Goal: Information Seeking & Learning: Check status

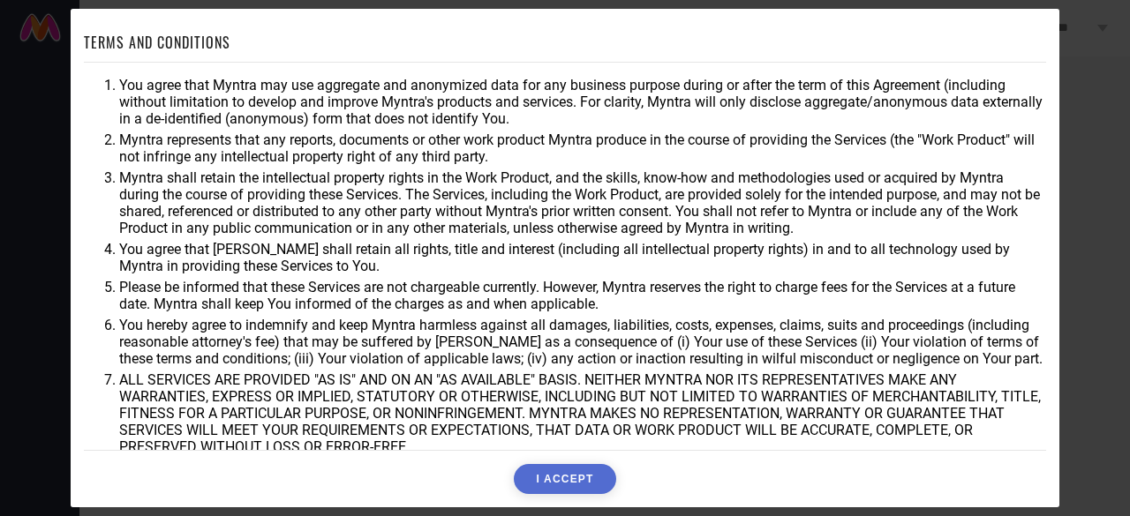
click at [568, 473] on button "I ACCEPT" at bounding box center [565, 479] width 102 height 30
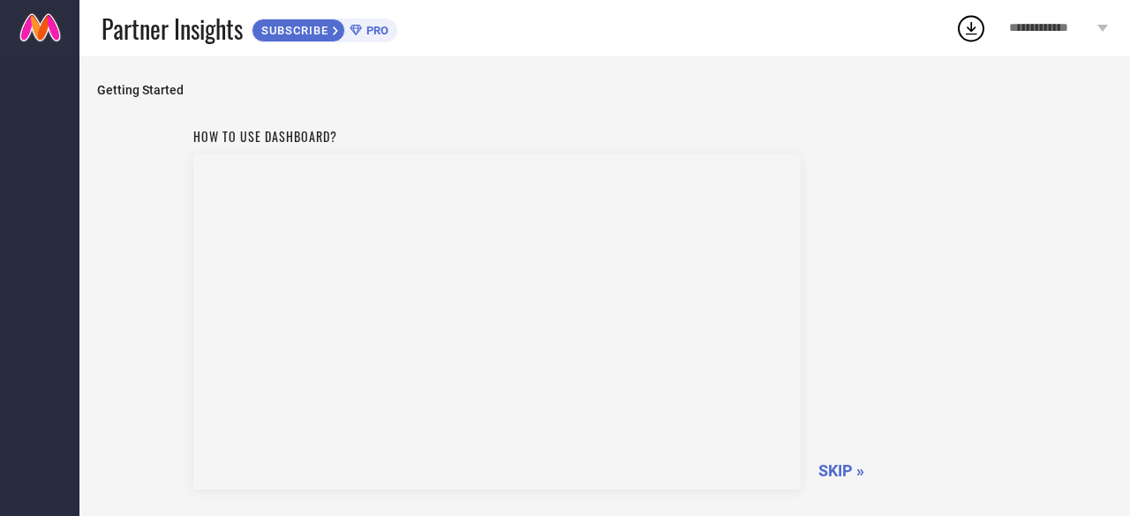
click at [845, 469] on span "SKIP »" at bounding box center [841, 471] width 46 height 19
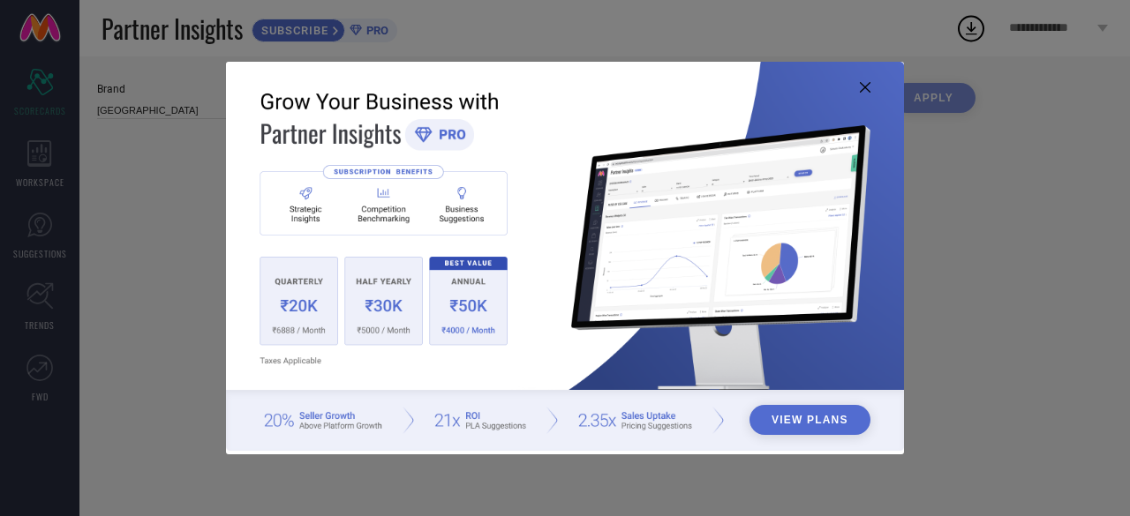
type input "All"
click at [295, 317] on img at bounding box center [565, 257] width 678 height 390
click at [864, 91] on icon at bounding box center [865, 87] width 11 height 11
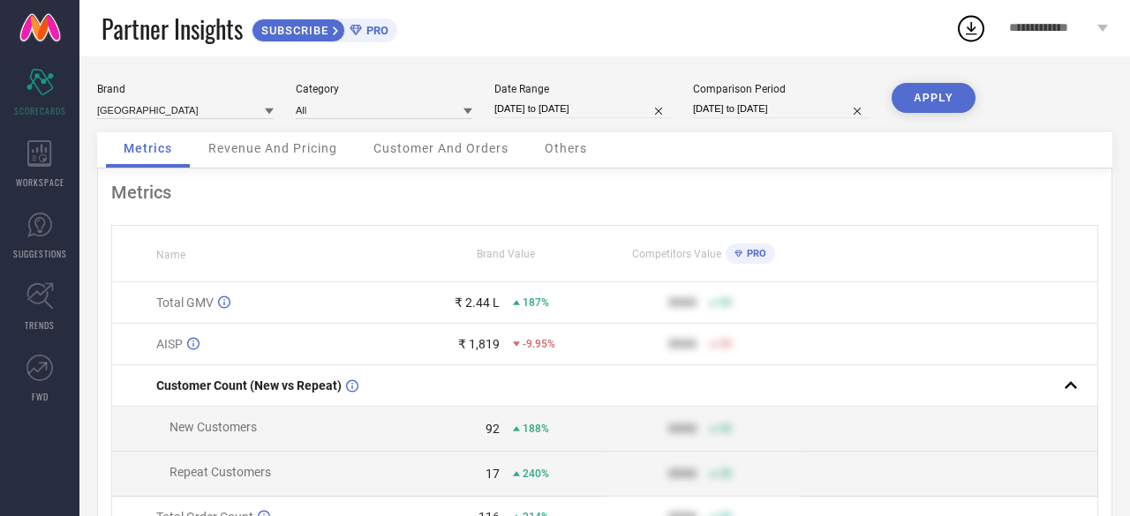
click at [275, 158] on div "Revenue And Pricing" at bounding box center [273, 149] width 164 height 35
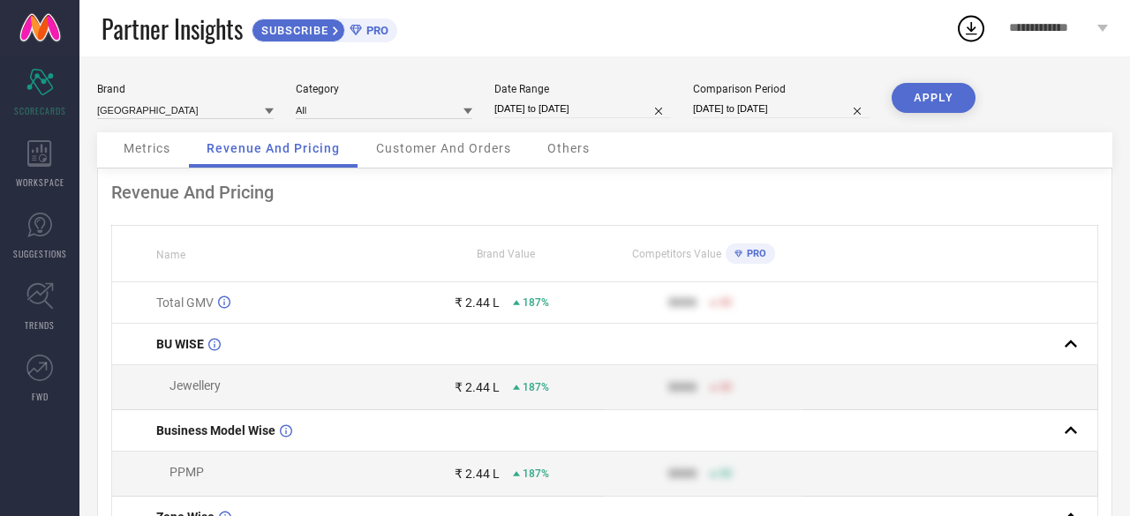
click at [154, 146] on span "Metrics" at bounding box center [147, 148] width 47 height 14
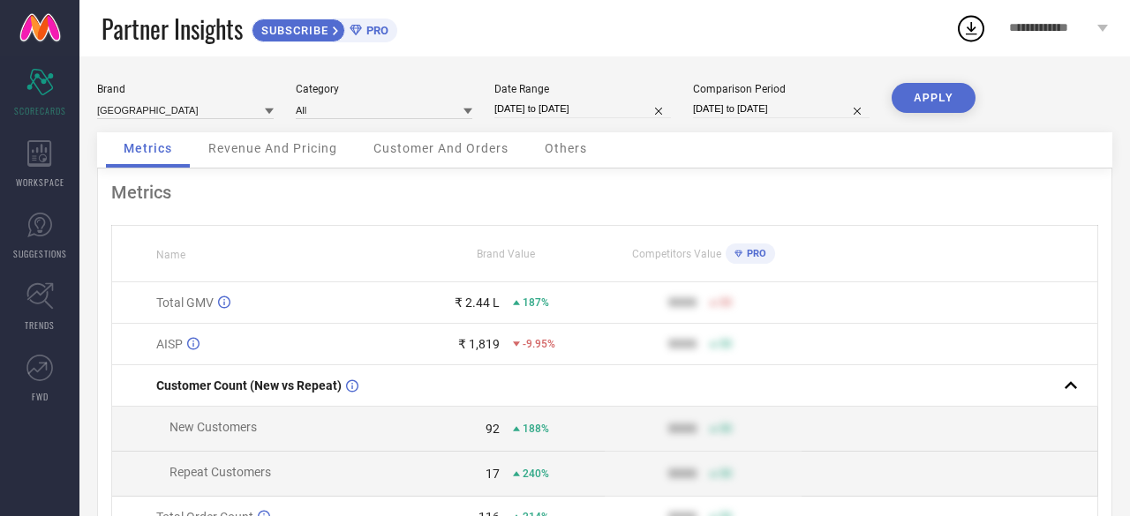
click at [514, 345] on icon at bounding box center [516, 344] width 7 height 4
click at [252, 164] on div "Revenue And Pricing" at bounding box center [273, 149] width 164 height 35
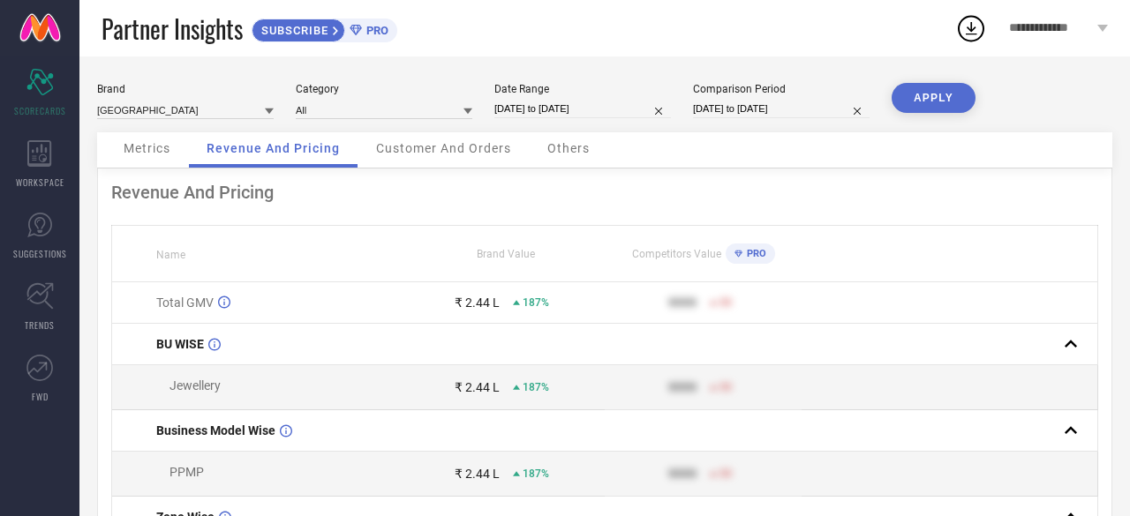
click at [455, 161] on div "Customer And Orders" at bounding box center [443, 149] width 170 height 35
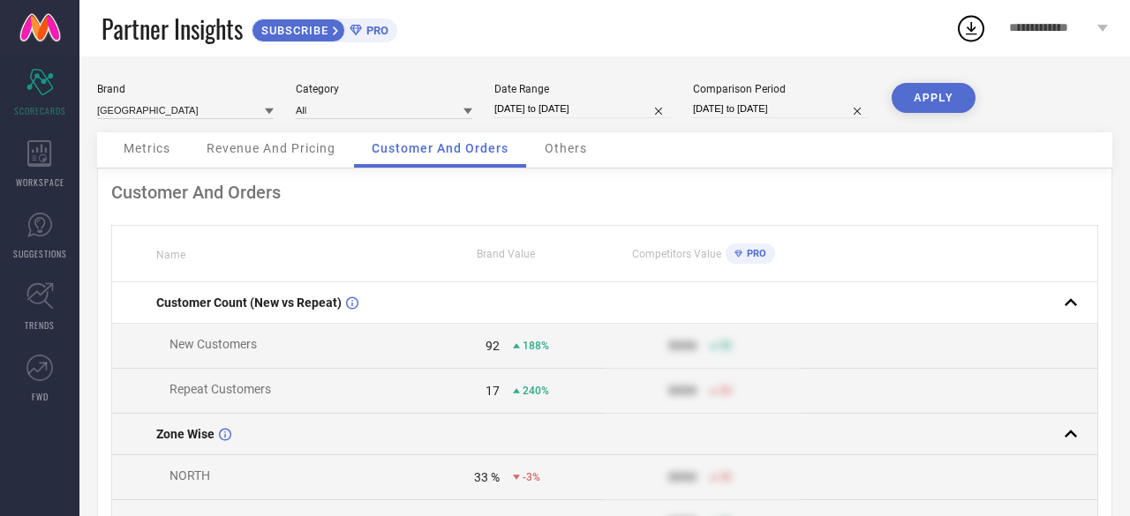
click at [1063, 433] on rect at bounding box center [1070, 434] width 25 height 25
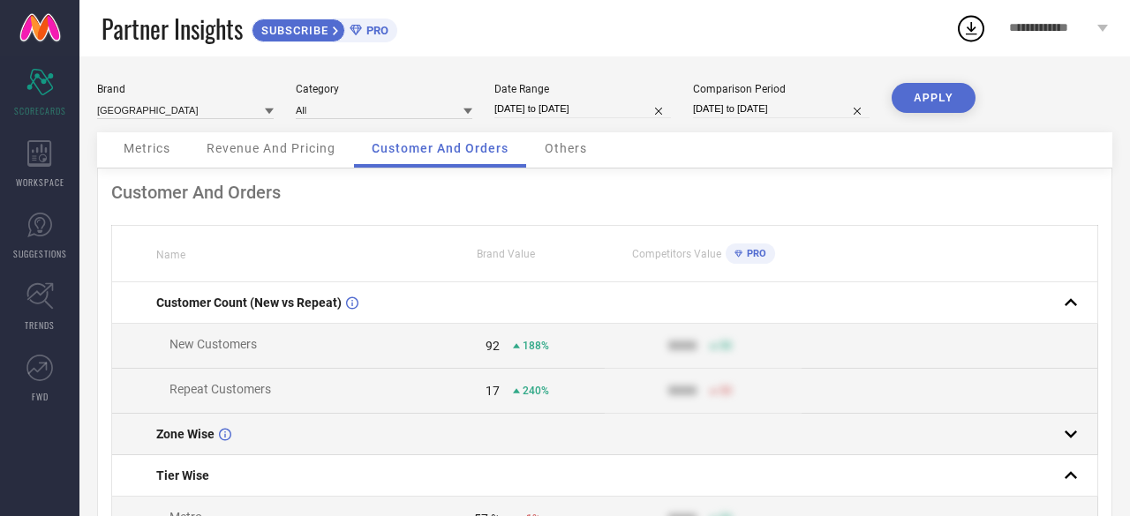
click at [1060, 441] on rect at bounding box center [1070, 434] width 25 height 25
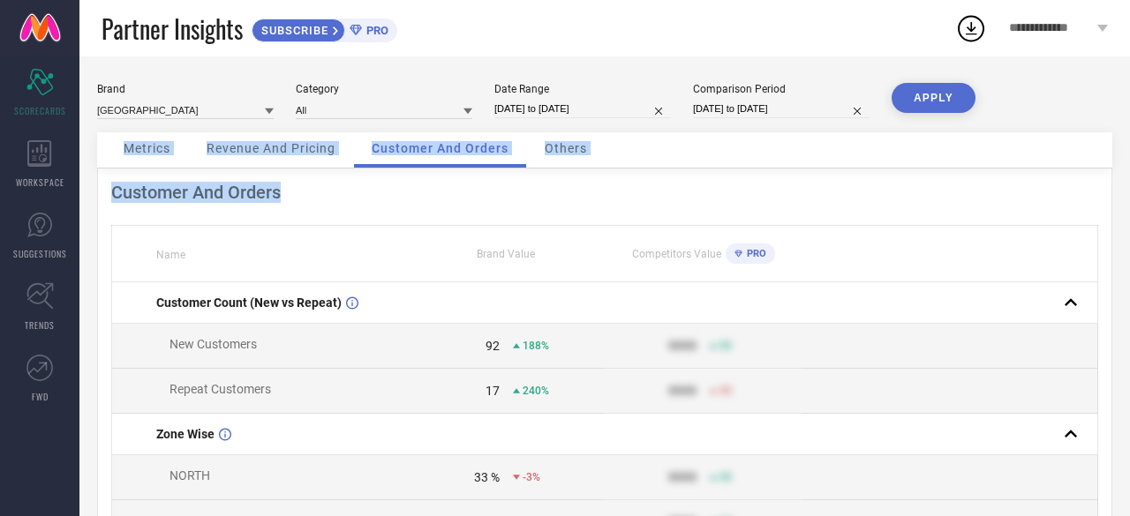
drag, startPoint x: 1129, startPoint y: 132, endPoint x: 1129, endPoint y: 189, distance: 56.5
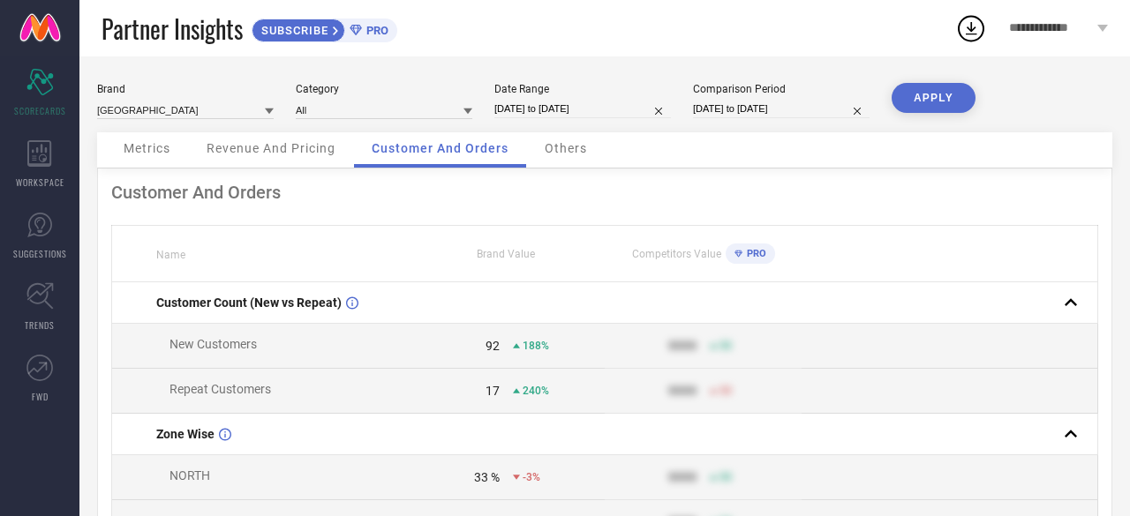
select select "7"
select select "2025"
select select "8"
select select "2025"
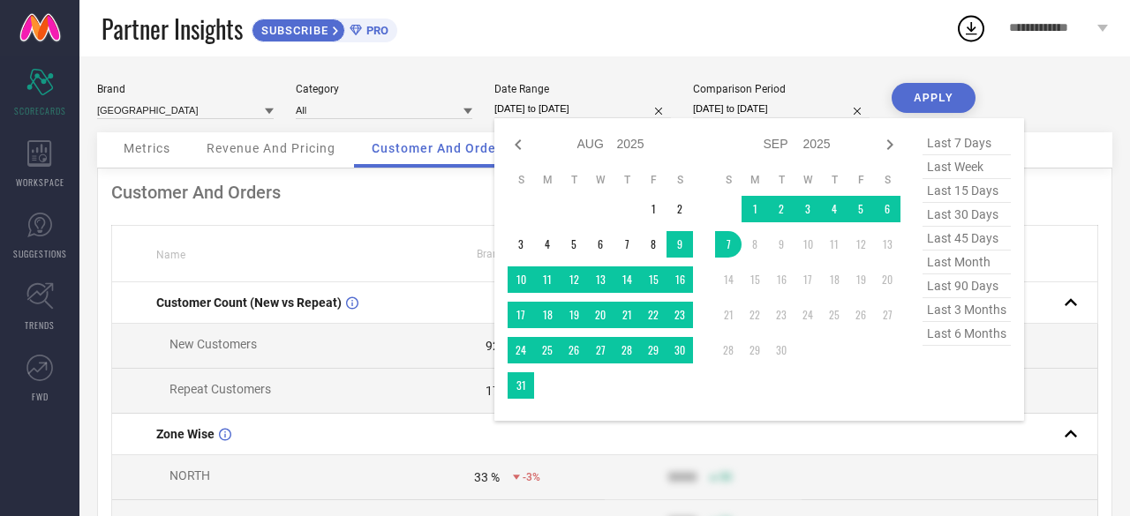
click at [546, 102] on input "[DATE] to [DATE]" at bounding box center [582, 109] width 177 height 19
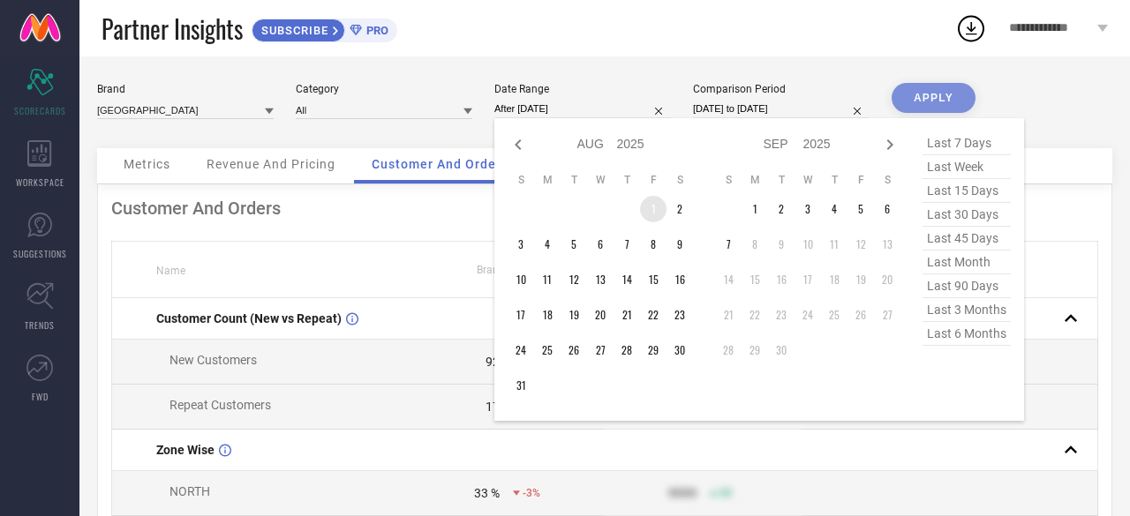
click at [660, 214] on td "1" at bounding box center [653, 209] width 26 height 26
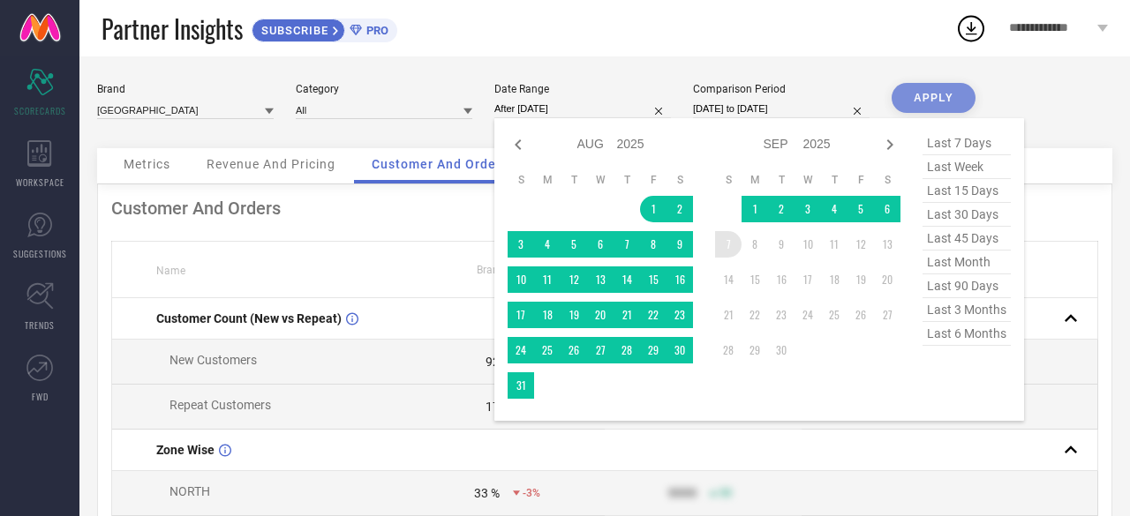
type input "[DATE] to [DATE]"
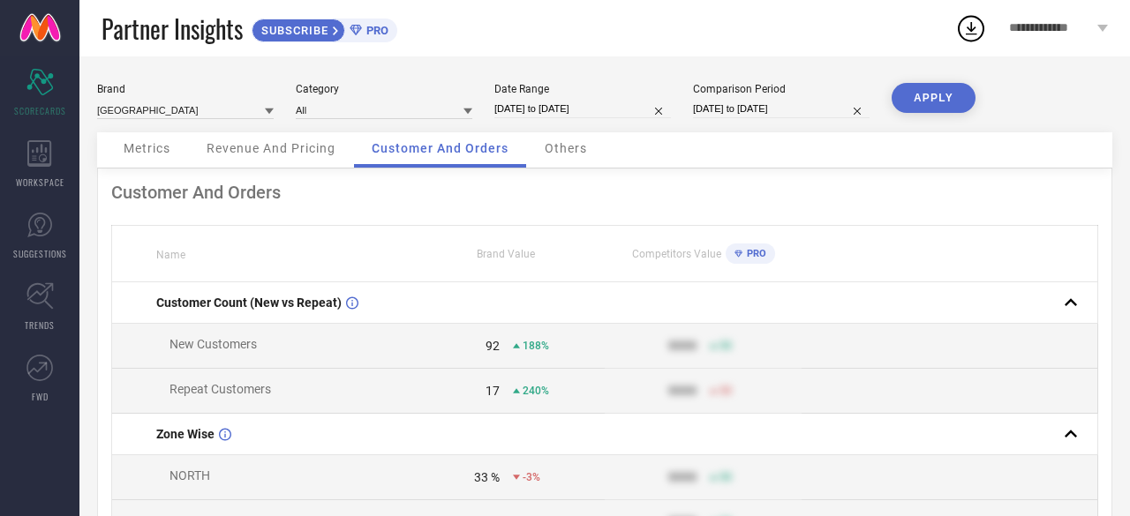
click at [938, 89] on button "APPLY" at bounding box center [934, 98] width 84 height 30
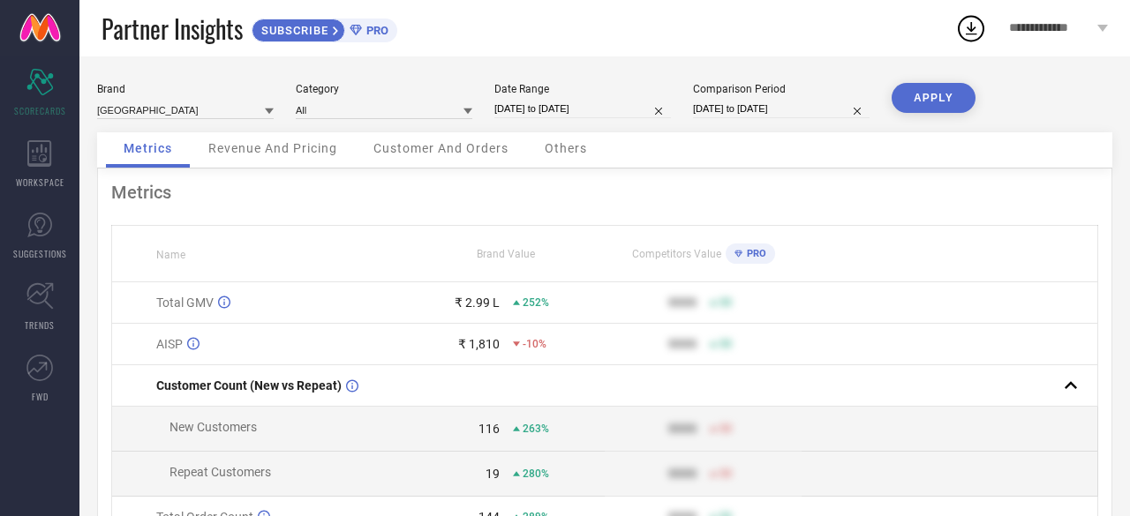
click at [251, 147] on span "Revenue And Pricing" at bounding box center [272, 148] width 129 height 14
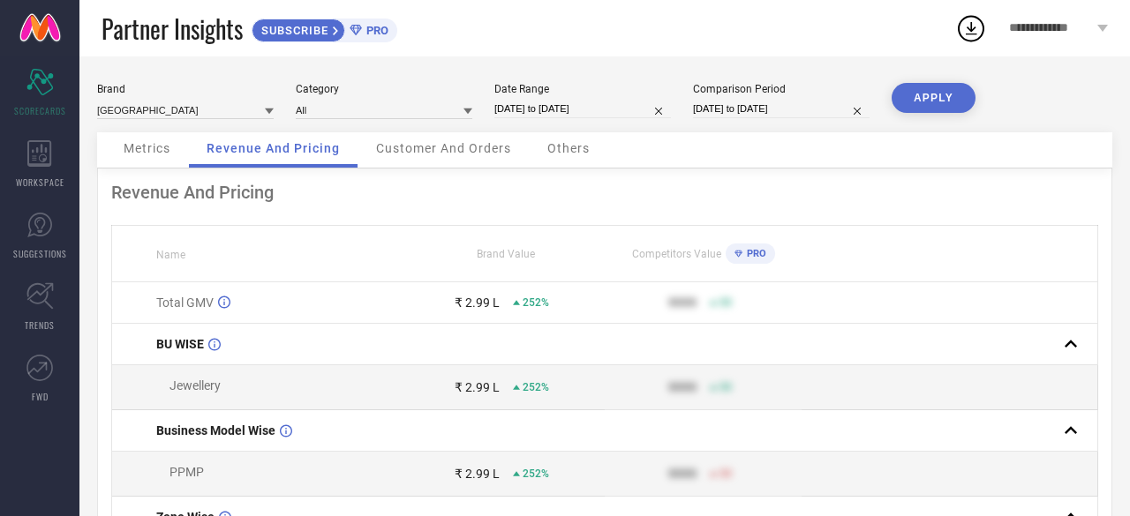
click at [415, 147] on span "Customer And Orders" at bounding box center [443, 148] width 135 height 14
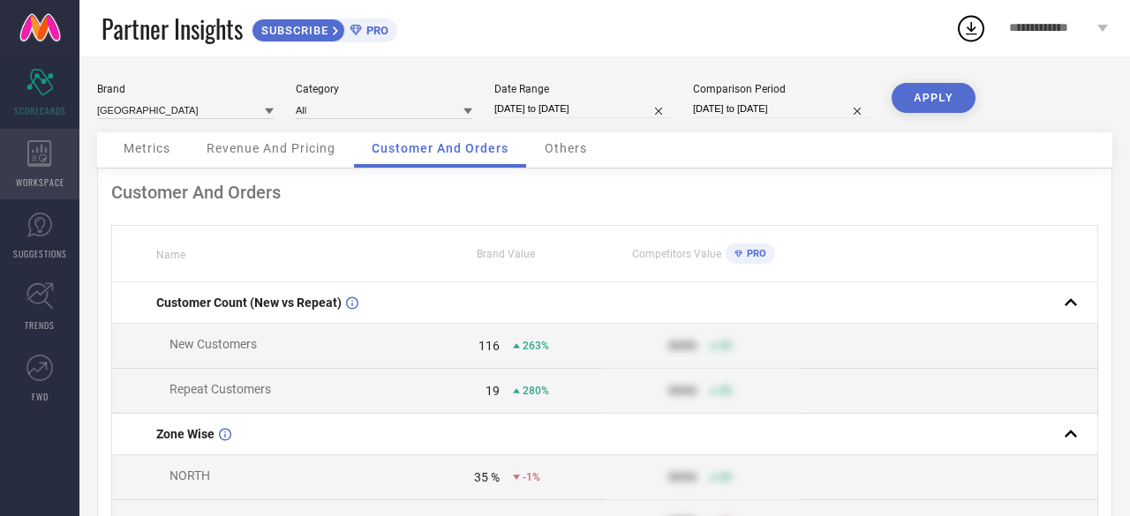
click at [42, 165] on icon at bounding box center [39, 153] width 24 height 26
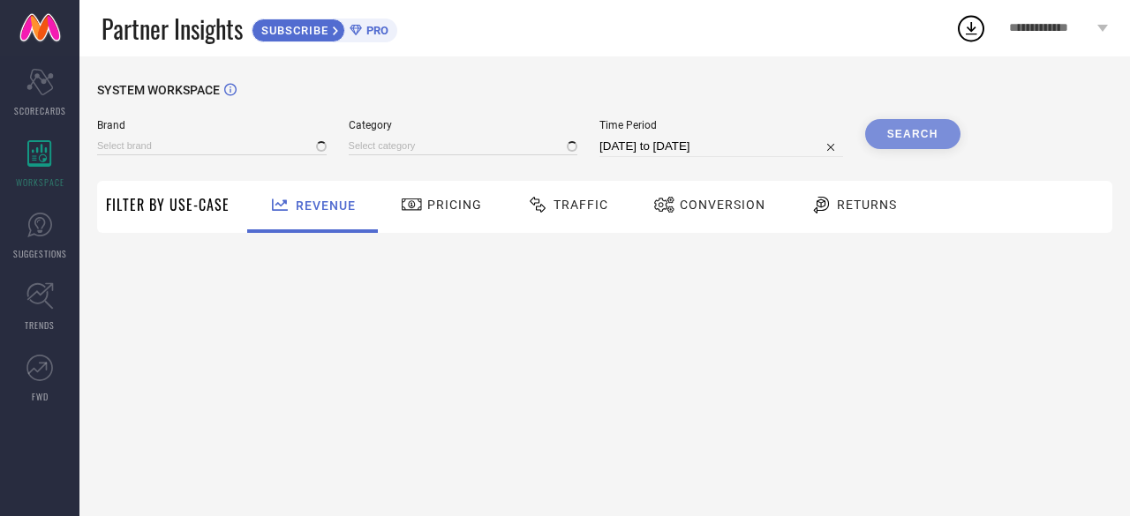
type input "[GEOGRAPHIC_DATA]"
type input "All"
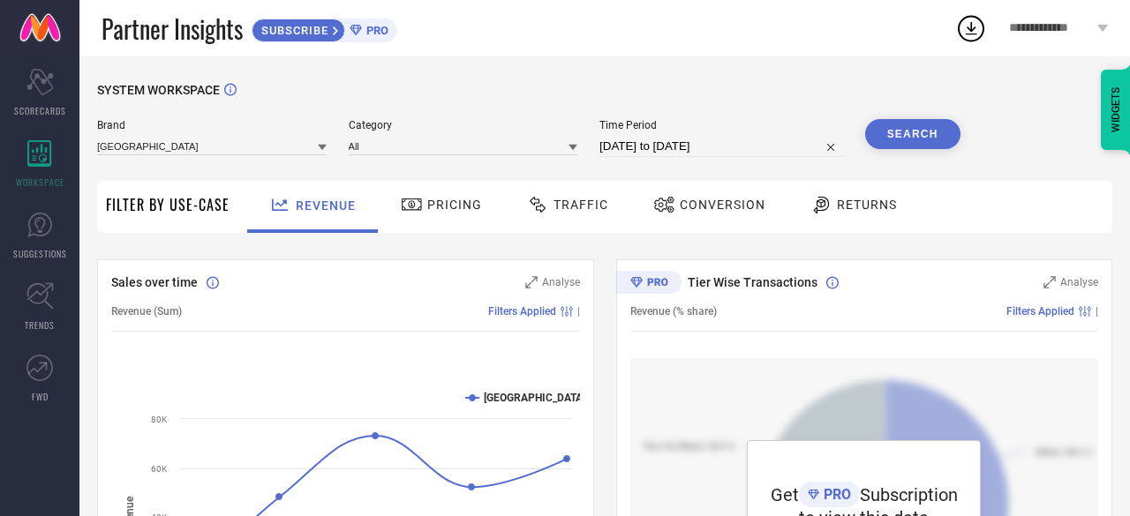
select select "7"
select select "2025"
select select "8"
select select "2025"
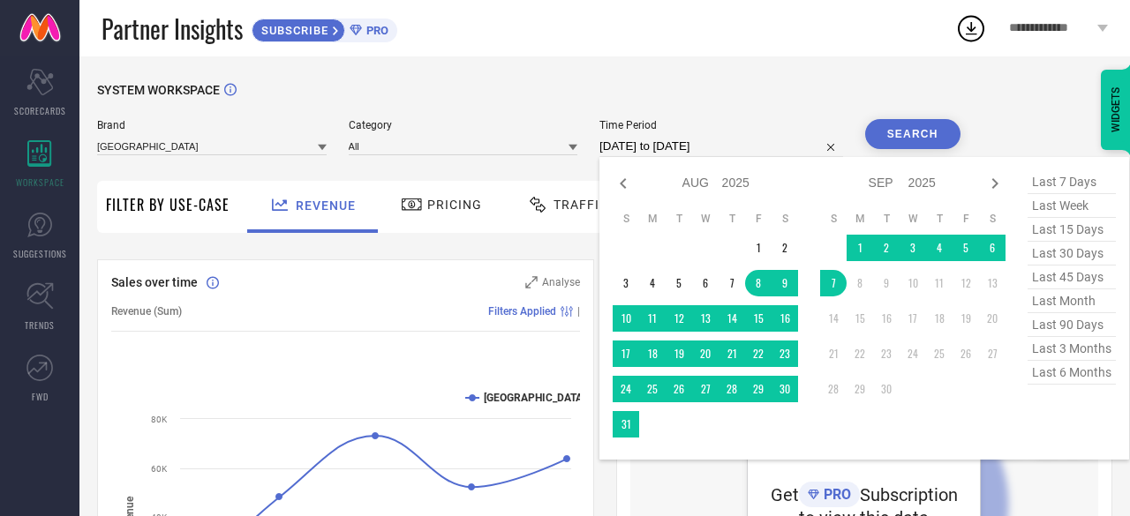
click at [644, 139] on input "[DATE] to [DATE]" at bounding box center [721, 146] width 244 height 21
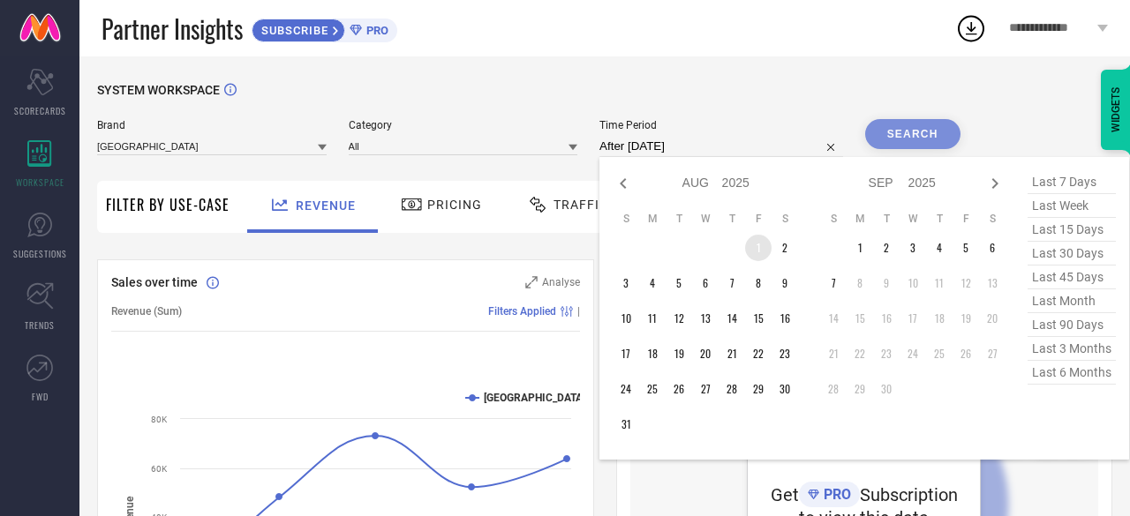
click at [754, 252] on td "1" at bounding box center [758, 248] width 26 height 26
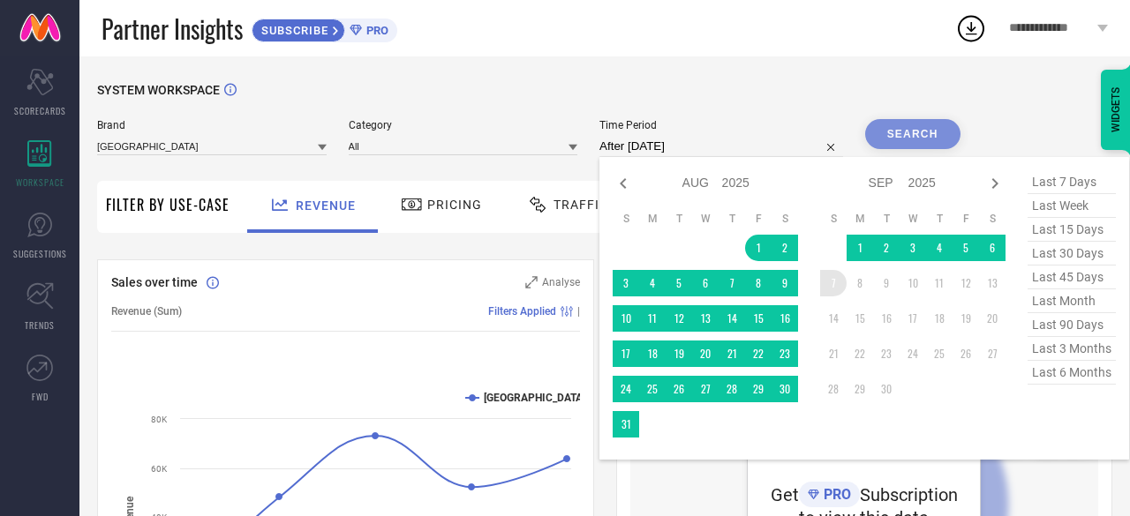
type input "[DATE] to [DATE]"
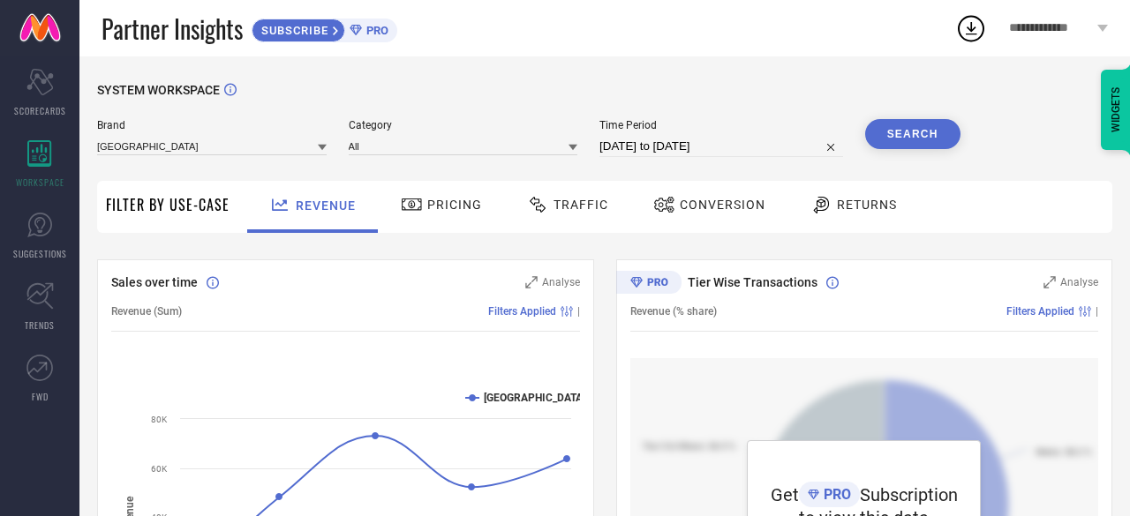
click at [902, 135] on button "Search" at bounding box center [912, 134] width 95 height 30
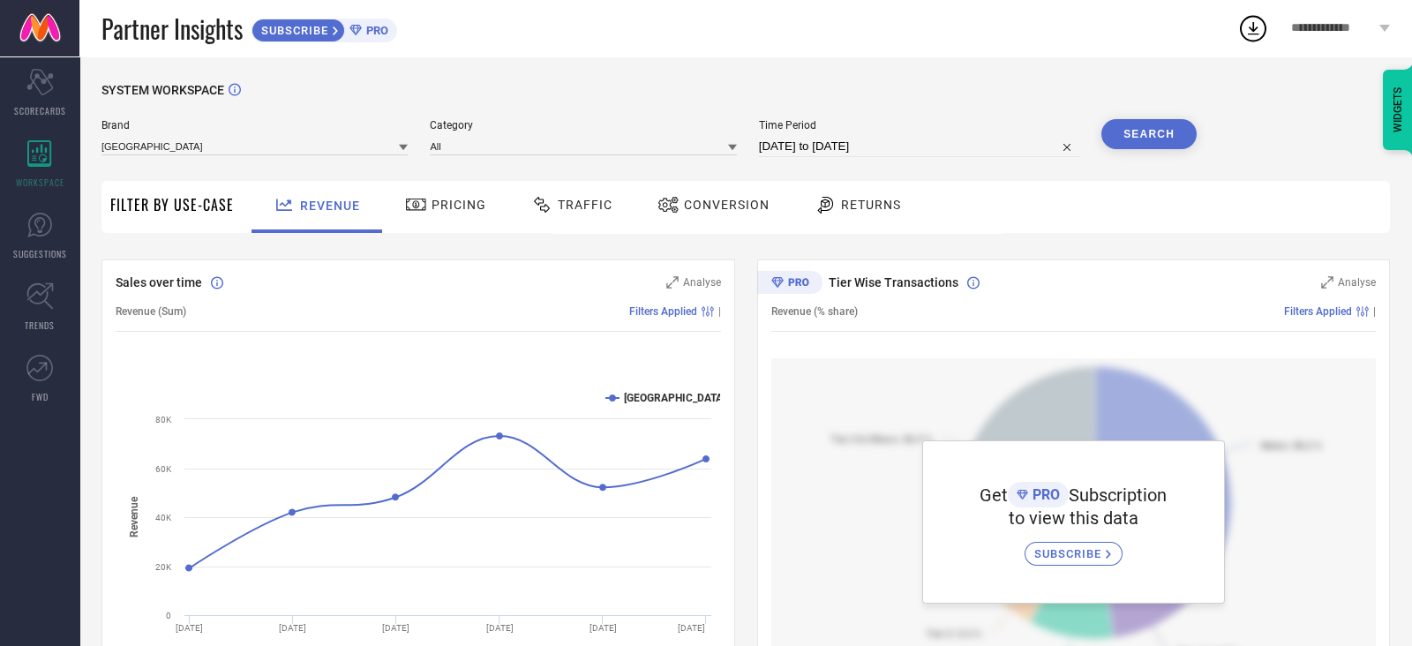
drag, startPoint x: 1126, startPoint y: 1, endPoint x: 746, endPoint y: 412, distance: 560.4
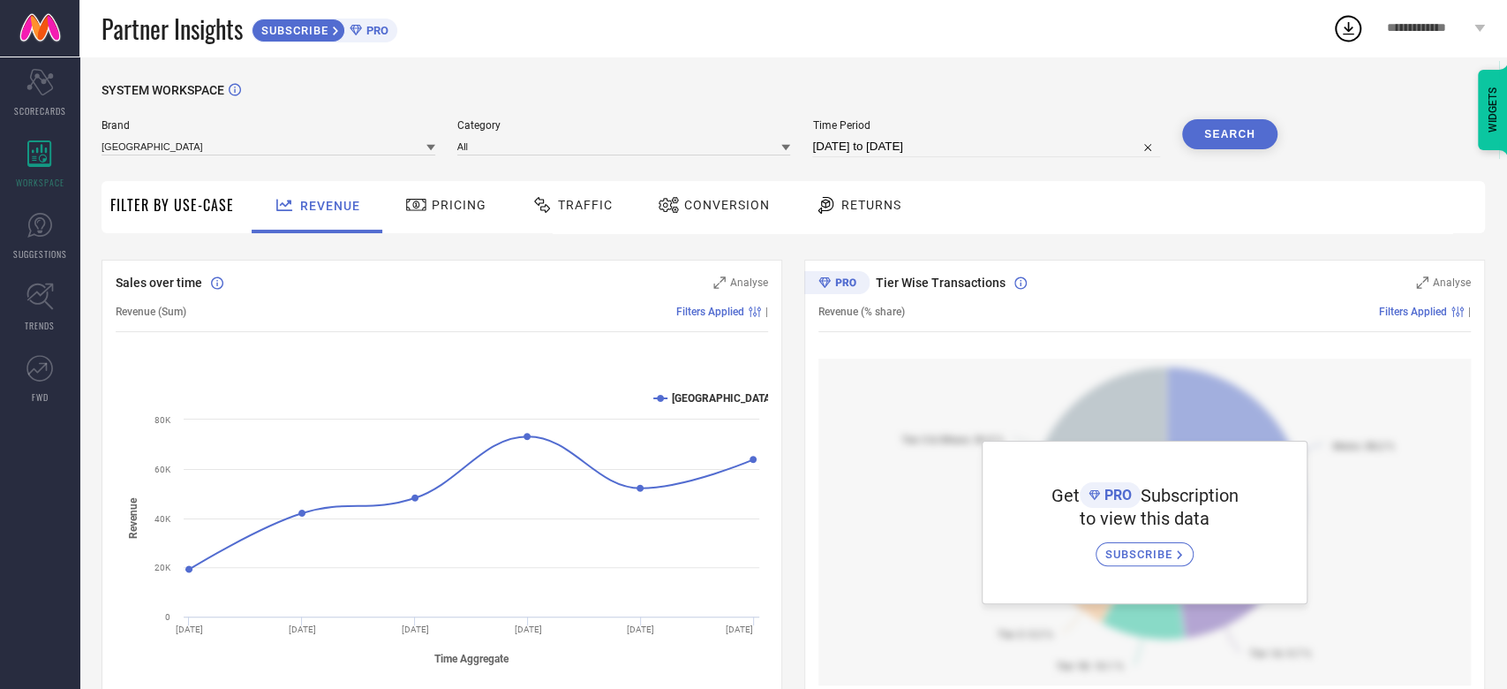
drag, startPoint x: 1412, startPoint y: 2, endPoint x: 780, endPoint y: 528, distance: 821.7
click at [780, 516] on div "Sales over time Analyse Revenue (Sum) Filters Applied | Created with Highcharts…" at bounding box center [442, 480] width 681 height 441
click at [1129, 22] on div "**********" at bounding box center [1435, 28] width 143 height 56
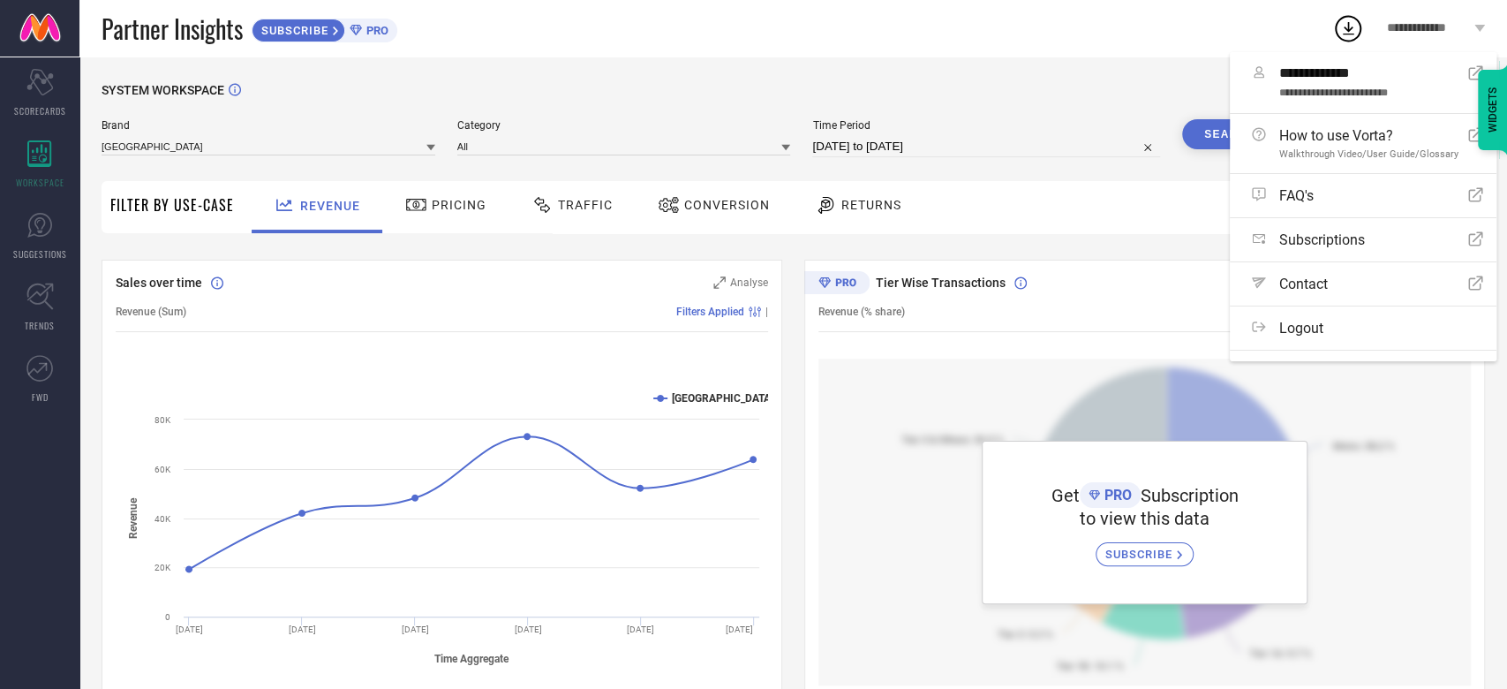
click at [1129, 22] on div "**********" at bounding box center [1435, 28] width 143 height 56
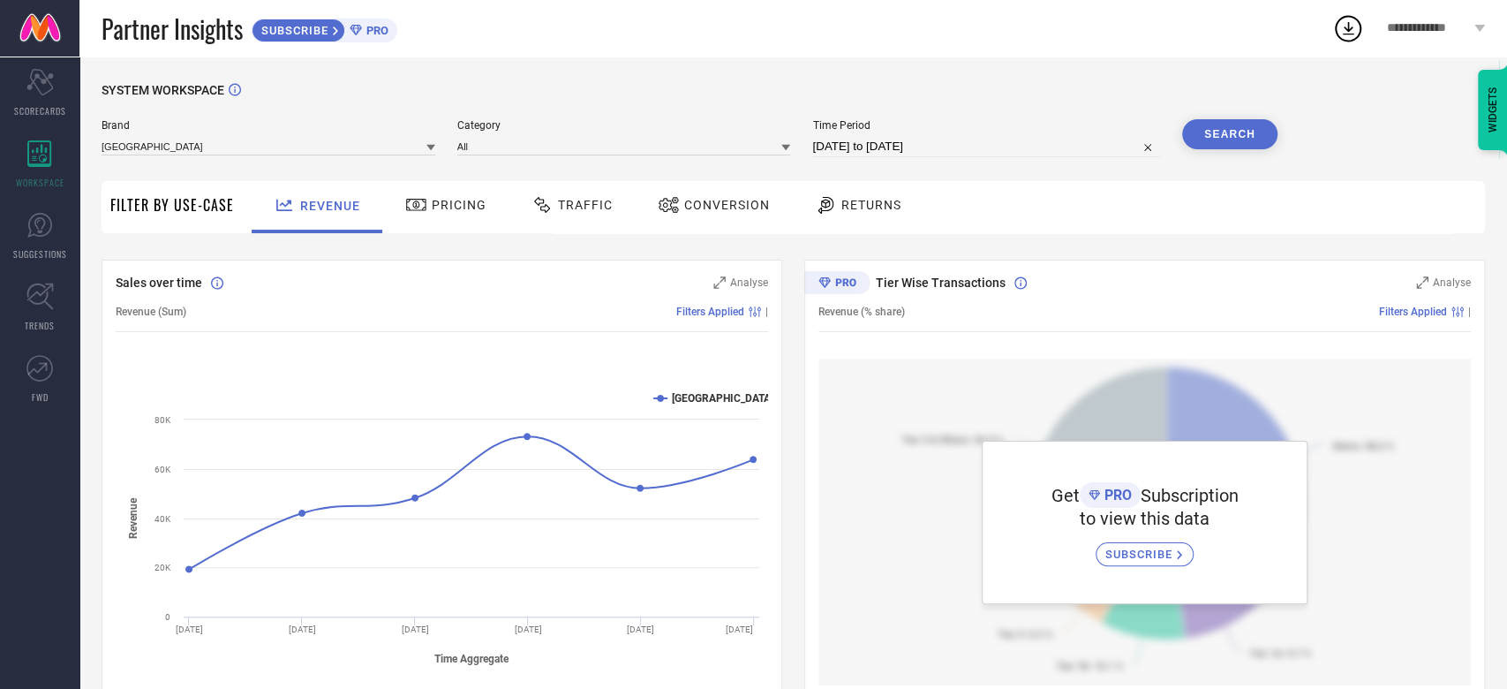
click at [430, 191] on div "Pricing" at bounding box center [446, 205] width 90 height 30
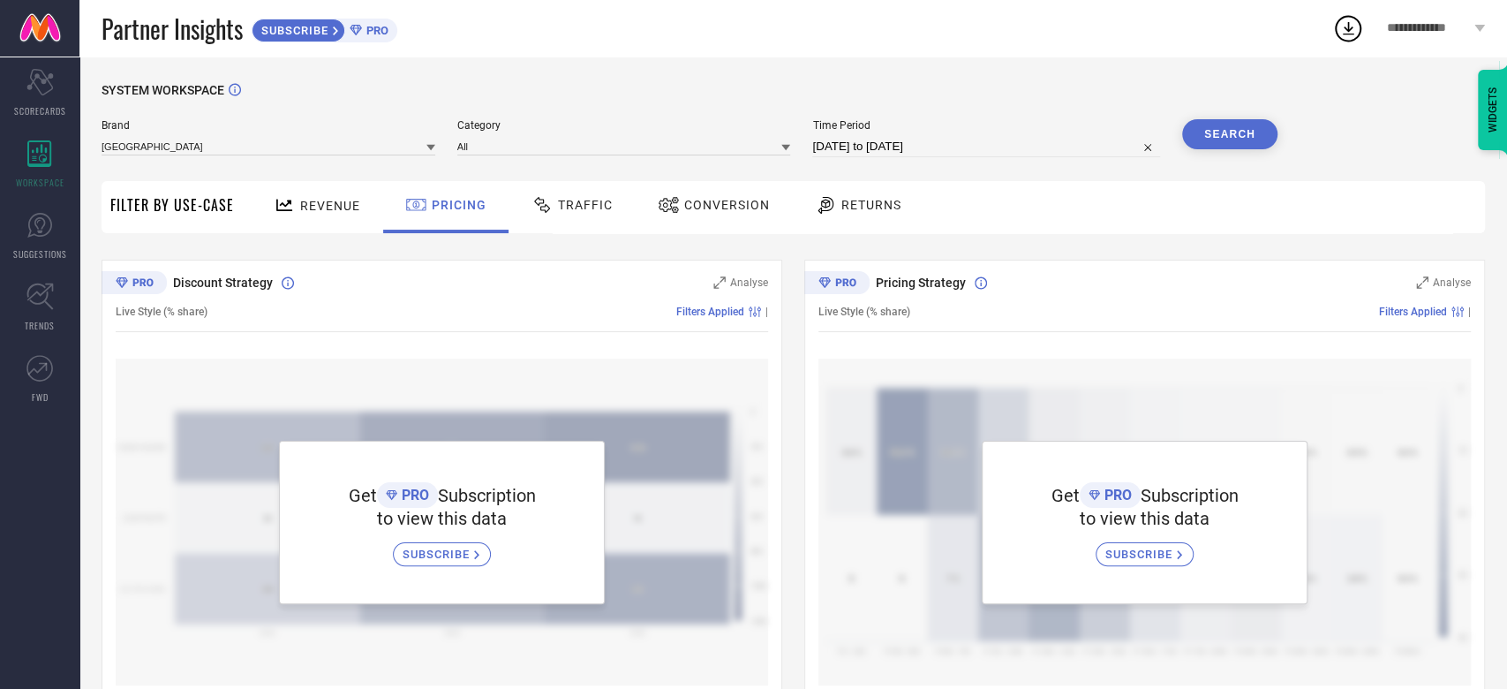
click at [576, 201] on span "Traffic" at bounding box center [585, 205] width 55 height 14
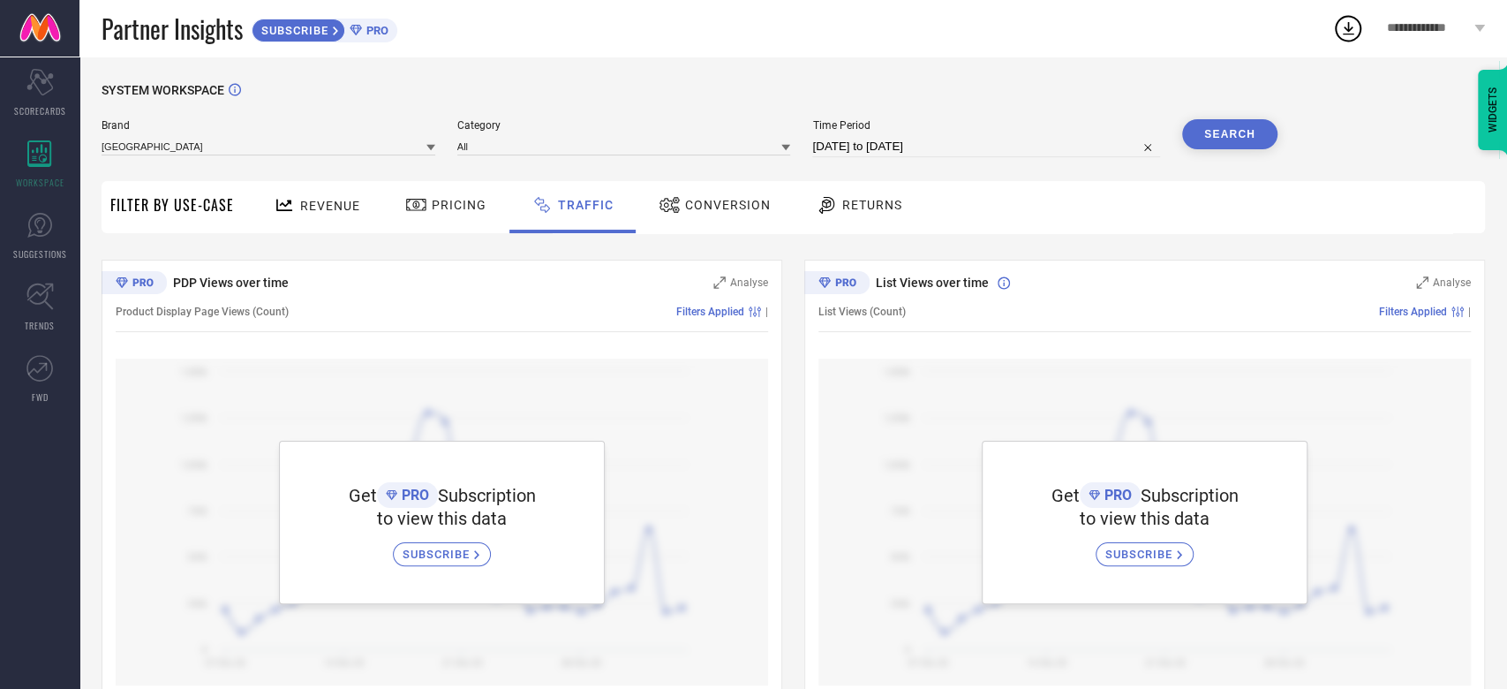
click at [690, 222] on div "Conversion" at bounding box center [714, 207] width 156 height 52
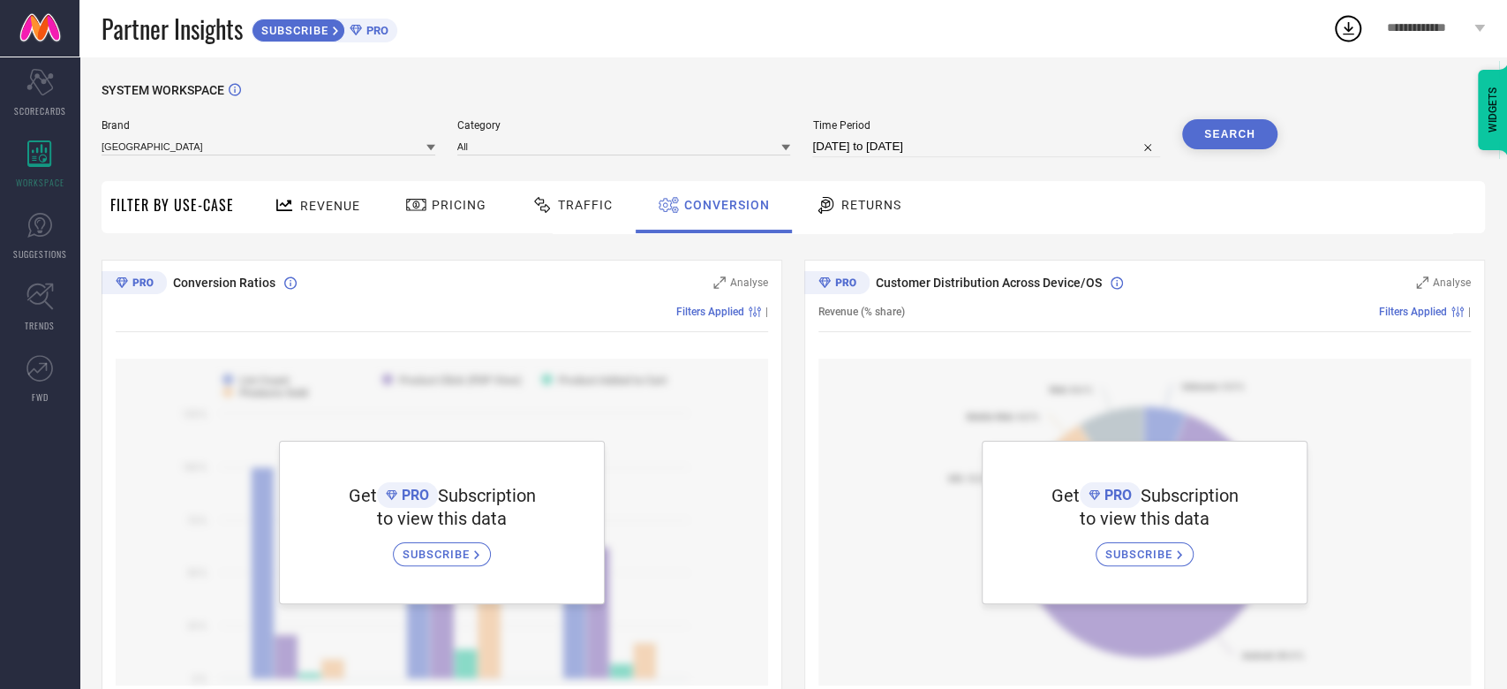
click at [445, 195] on div "Pricing" at bounding box center [446, 205] width 90 height 30
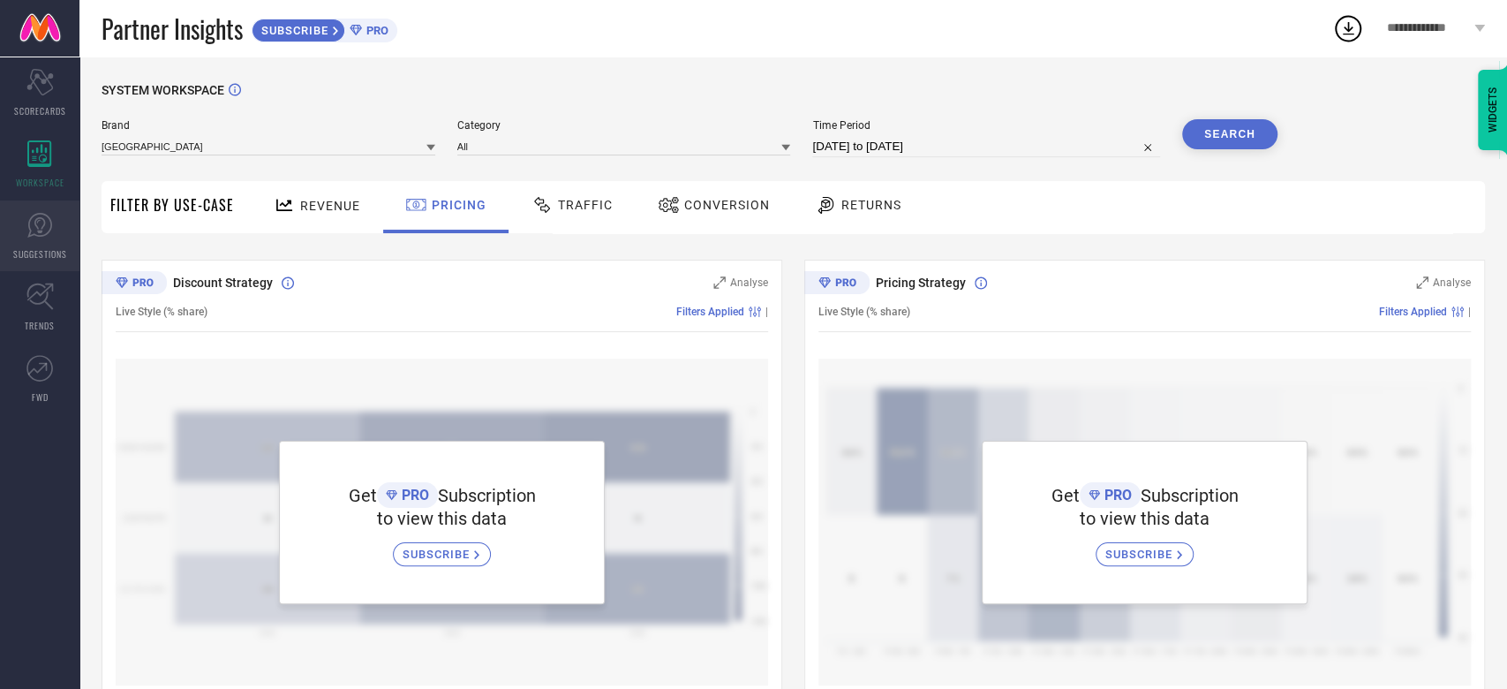
click at [49, 229] on icon at bounding box center [39, 225] width 26 height 26
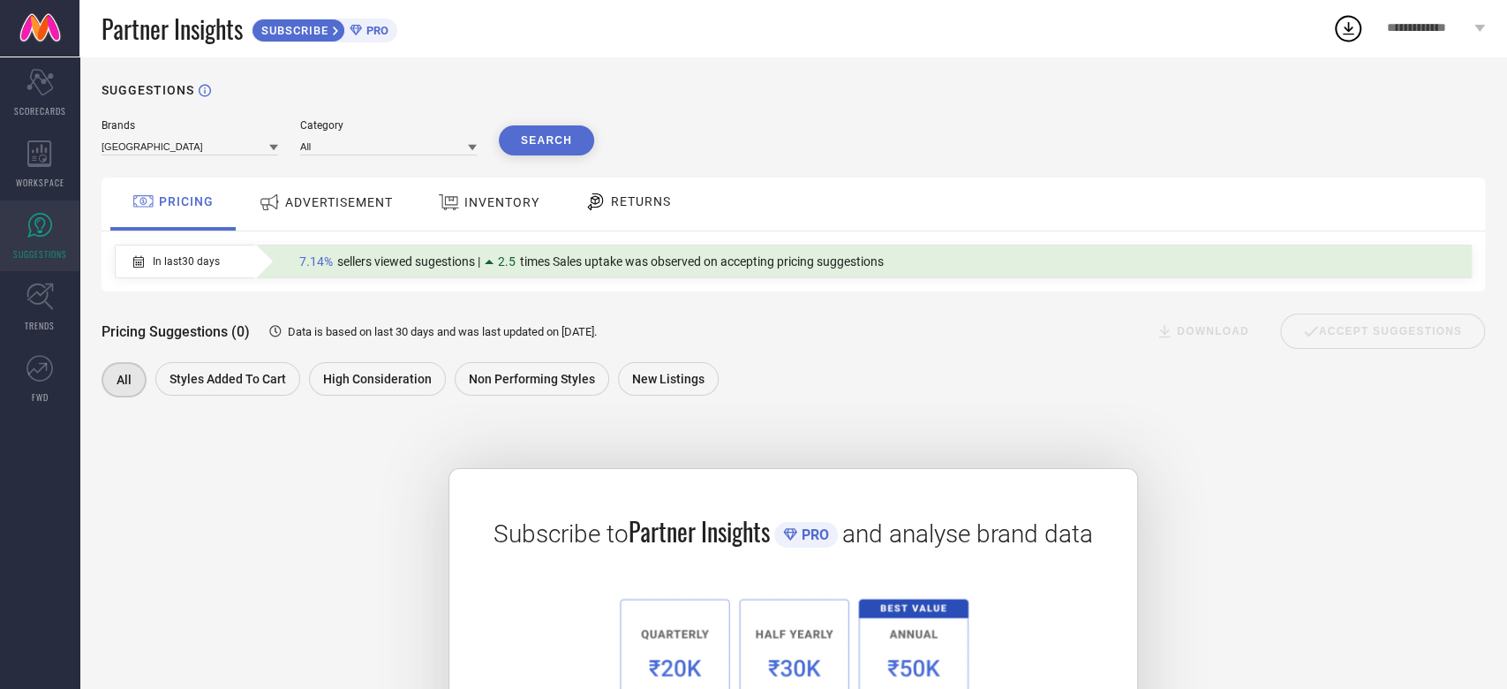
click at [282, 209] on div at bounding box center [272, 202] width 26 height 23
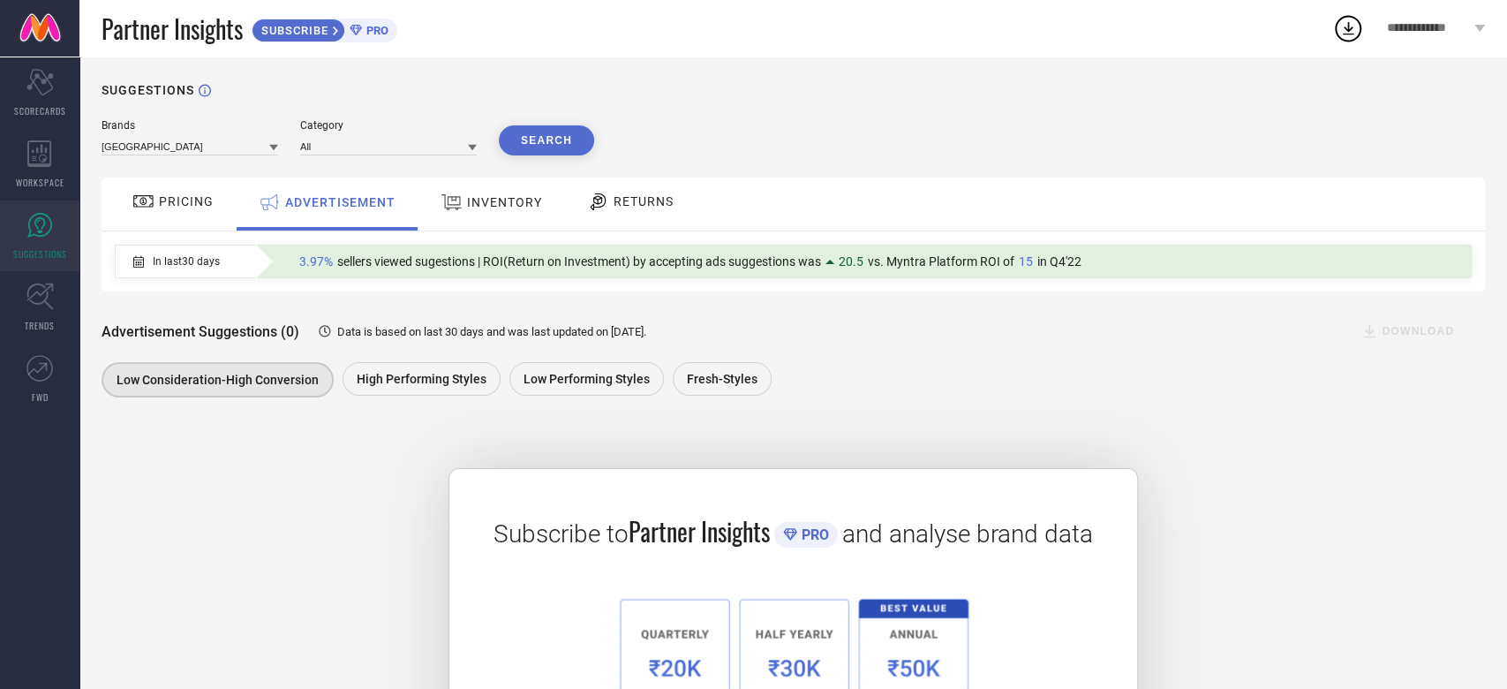
click at [498, 211] on div "INVENTORY" at bounding box center [491, 202] width 110 height 32
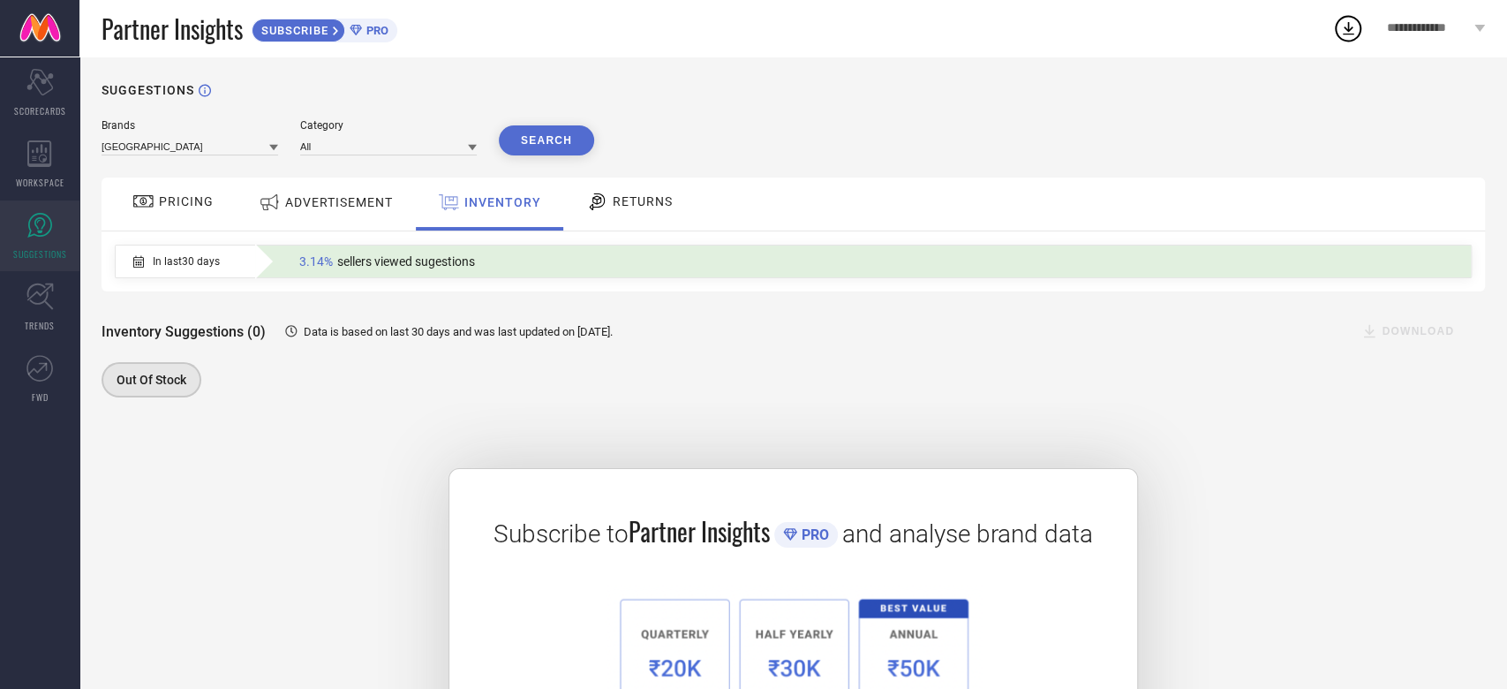
click at [198, 199] on span "PRICING" at bounding box center [186, 201] width 55 height 14
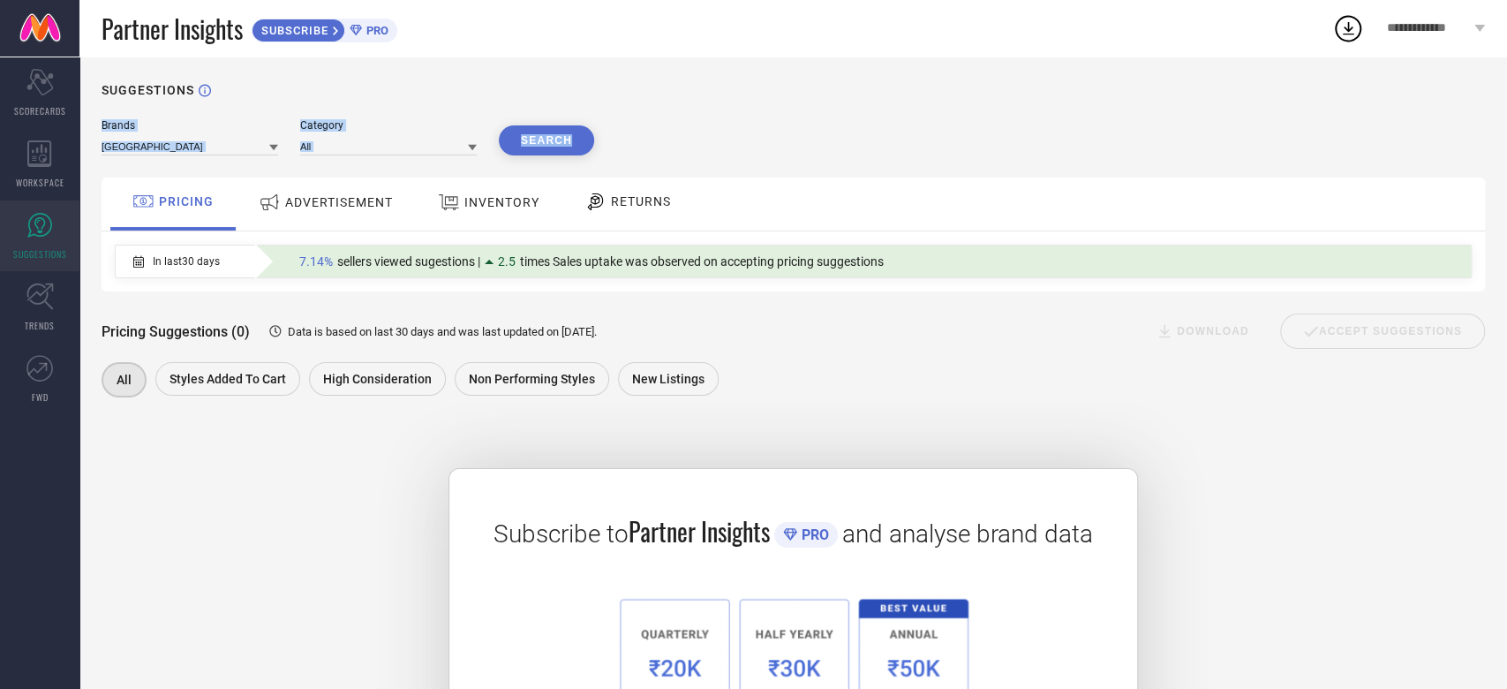
drag, startPoint x: 1505, startPoint y: 95, endPoint x: 1505, endPoint y: 112, distance: 16.8
click at [1129, 112] on div "SUGGESTIONS Brands CURIO COTTAGE Category All Search PRICING ADVERTISEMENT INVE…" at bounding box center [792, 470] width 1427 height 829
click at [36, 312] on link "TRENDS" at bounding box center [39, 307] width 79 height 71
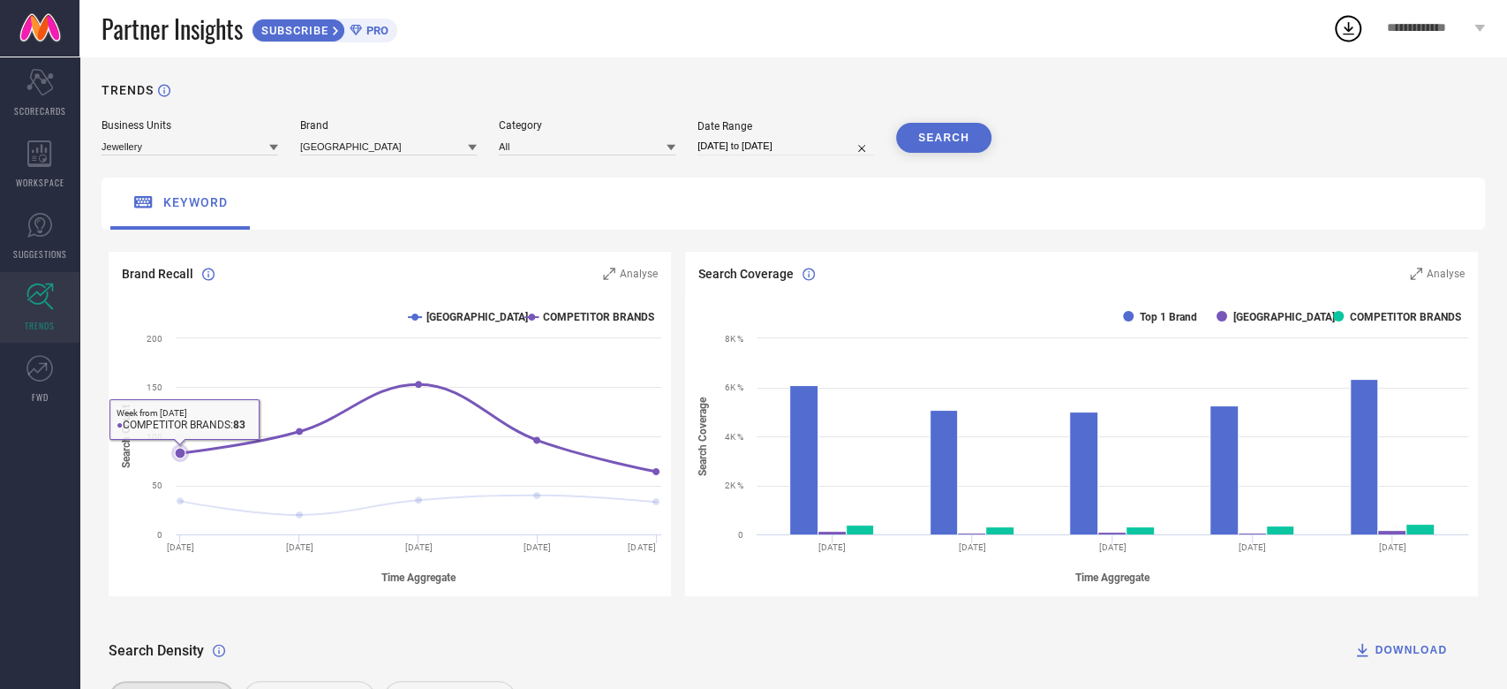
click at [199, 460] on icon at bounding box center [418, 427] width 476 height 87
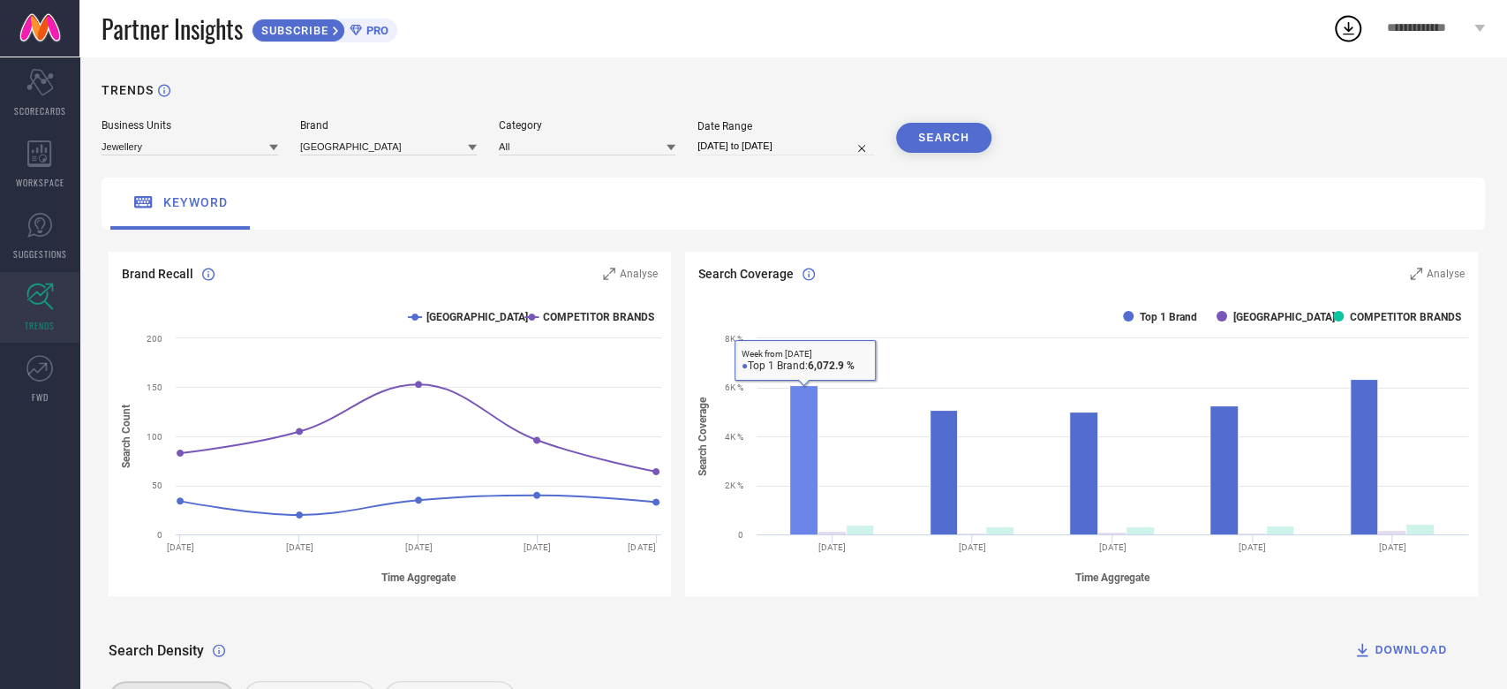
click at [802, 458] on rect at bounding box center [803, 460] width 28 height 149
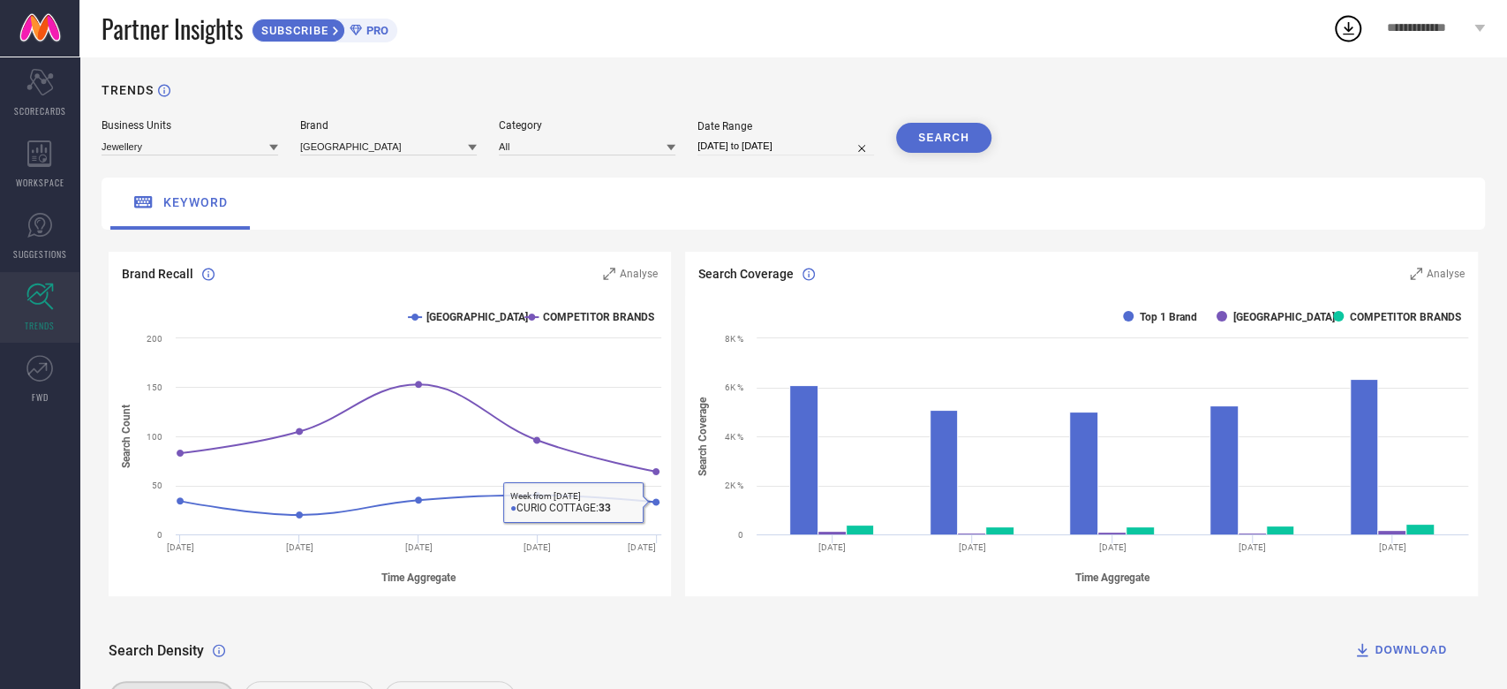
click at [685, 516] on div "Search Coverage Analyse Created with Highcharts 9.3.3 Time Aggregate Search Cov…" at bounding box center [1081, 431] width 807 height 358
click at [43, 370] on icon at bounding box center [39, 368] width 26 height 26
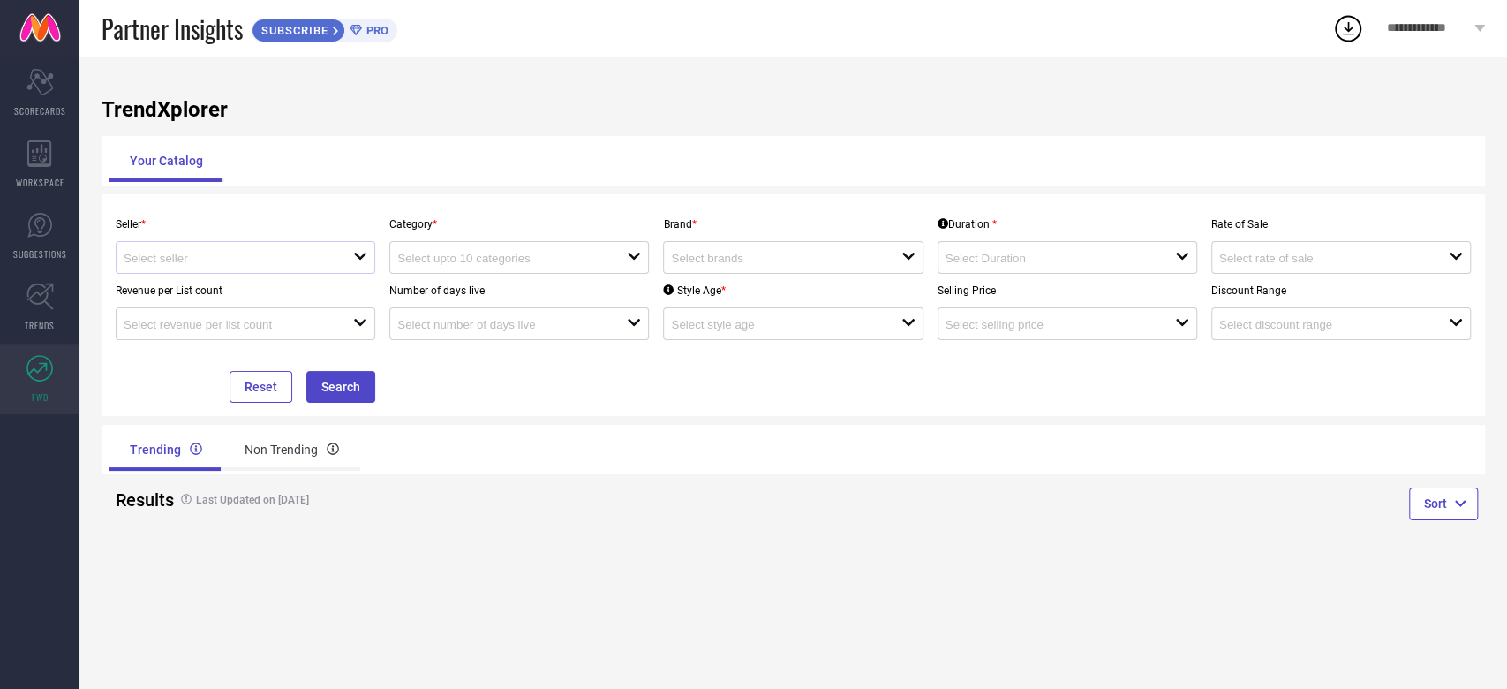
click at [354, 252] on icon "open" at bounding box center [360, 256] width 14 height 14
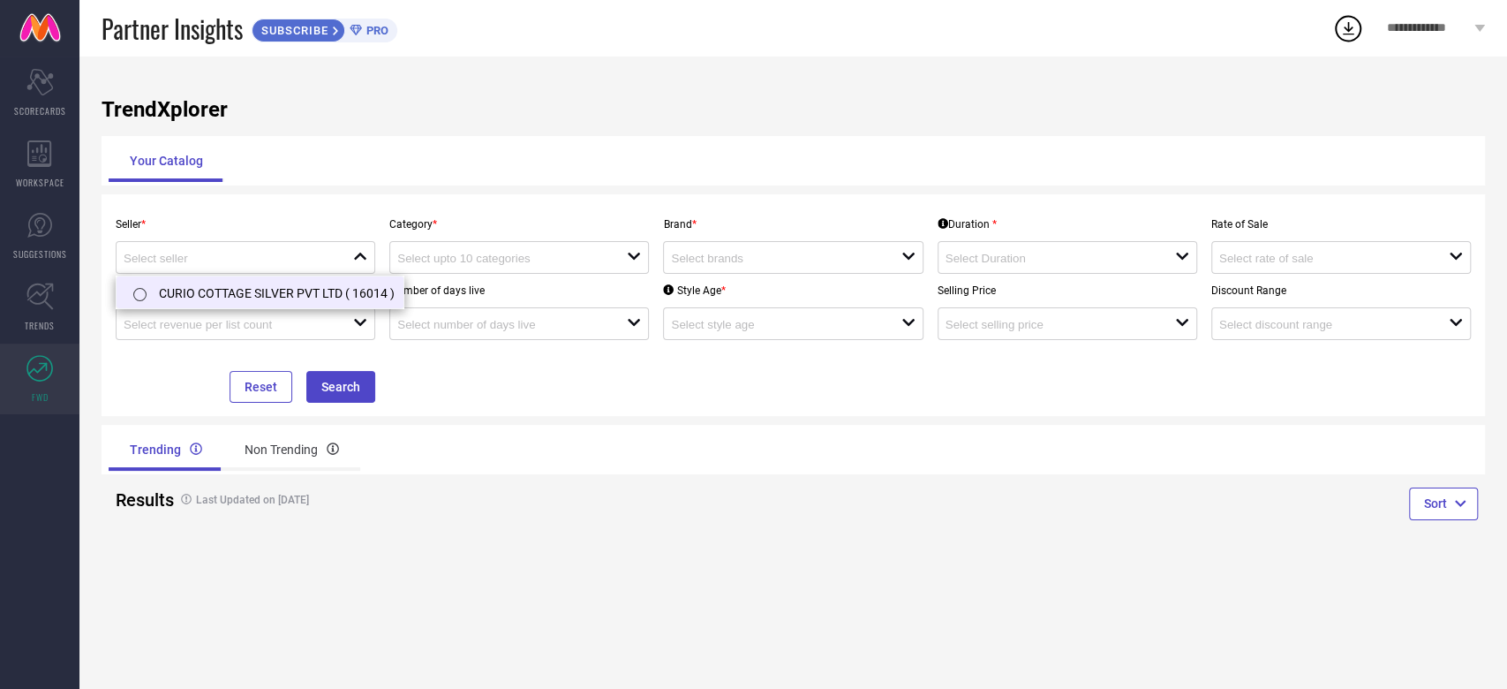
click at [307, 290] on li "CURIO COTTAGE SILVER PVT LTD ( 16014 )" at bounding box center [260, 292] width 287 height 32
type input "CURIO COTTAGE SILVER PVT LTD ( 16014 )"
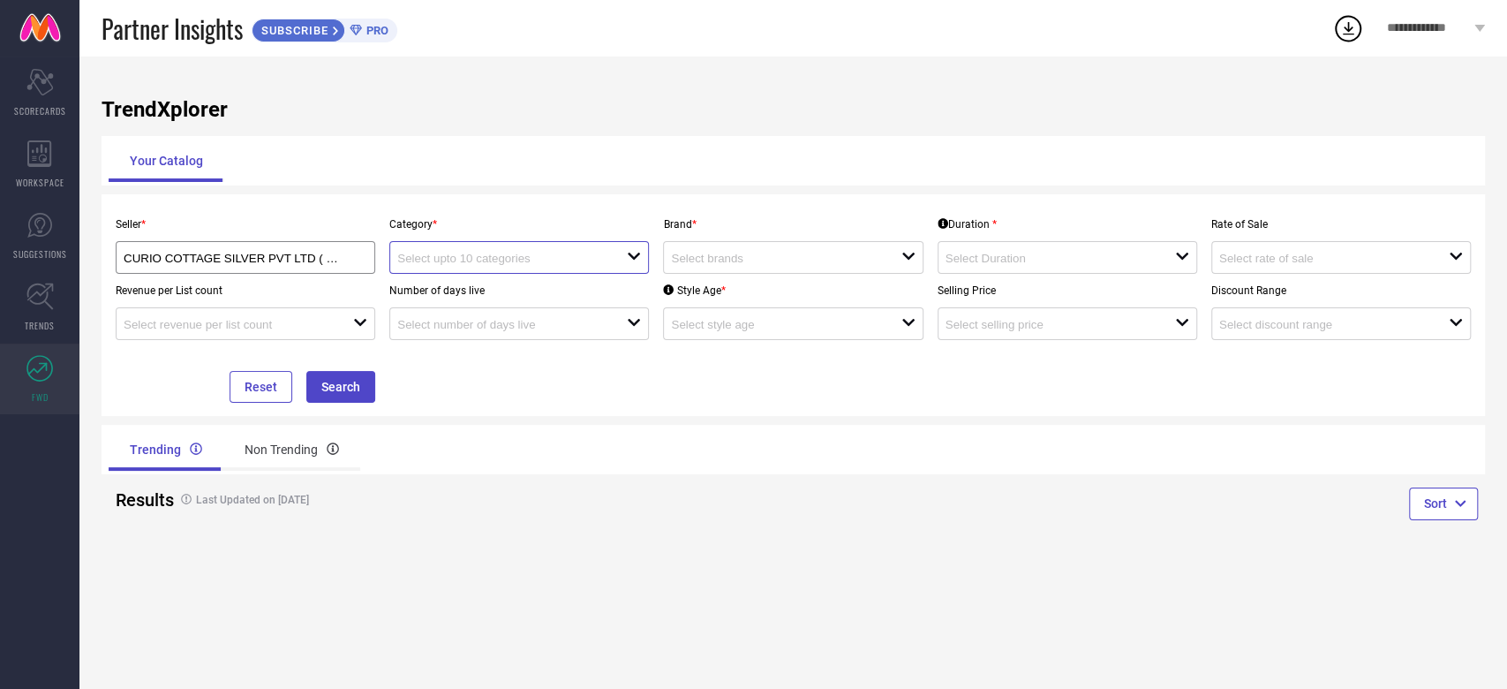
click at [586, 260] on input at bounding box center [500, 258] width 207 height 13
click at [314, 385] on button "Search" at bounding box center [340, 387] width 69 height 32
click at [647, 254] on div "open" at bounding box center [519, 257] width 260 height 33
click at [462, 302] on div "No results found" at bounding box center [519, 290] width 260 height 30
click at [441, 280] on div "No results found" at bounding box center [519, 290] width 260 height 30
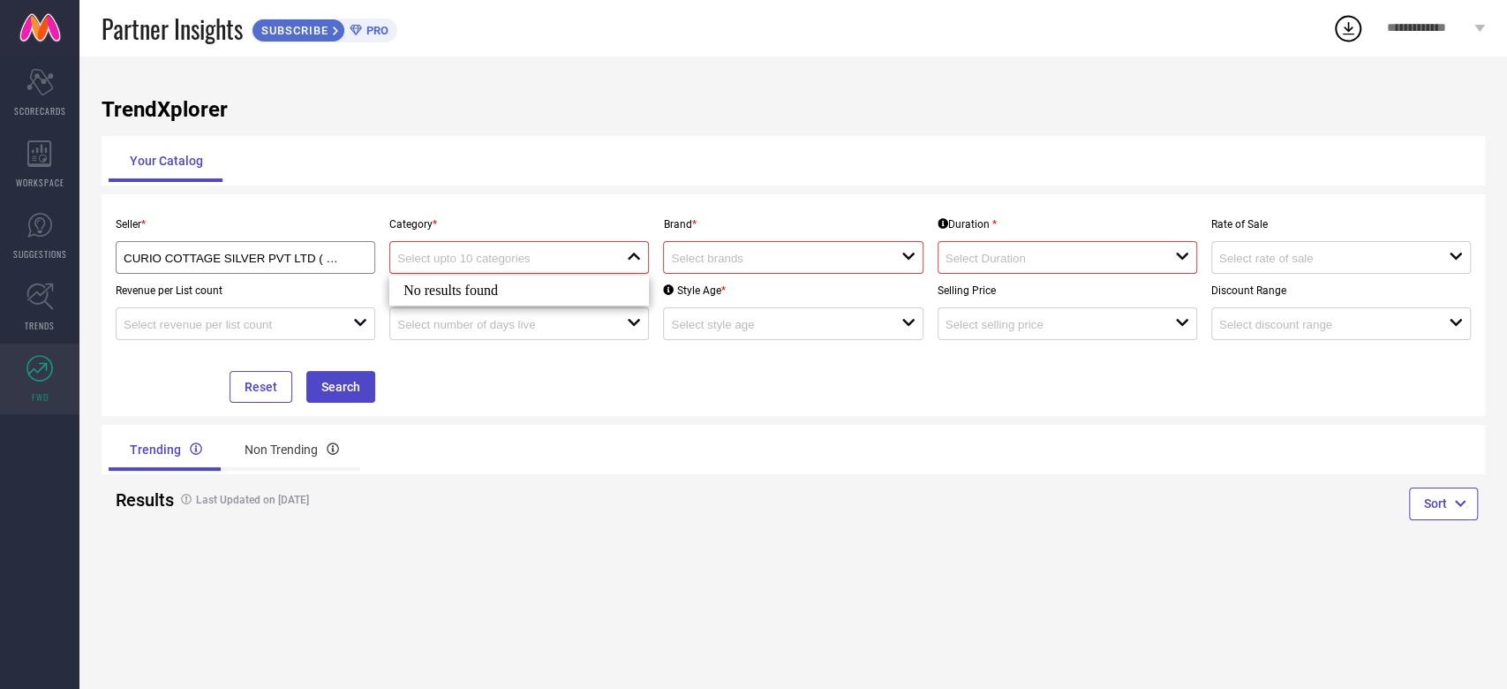
click at [433, 267] on div "close" at bounding box center [519, 257] width 260 height 33
click at [420, 257] on input at bounding box center [500, 258] width 207 height 13
type input "n"
type input "eaa"
click at [741, 367] on div "Seller * CURIO COTTAGE SILVER PVT LTD ( 16014 ) Category * eaa close reset Bran…" at bounding box center [793, 304] width 1369 height 195
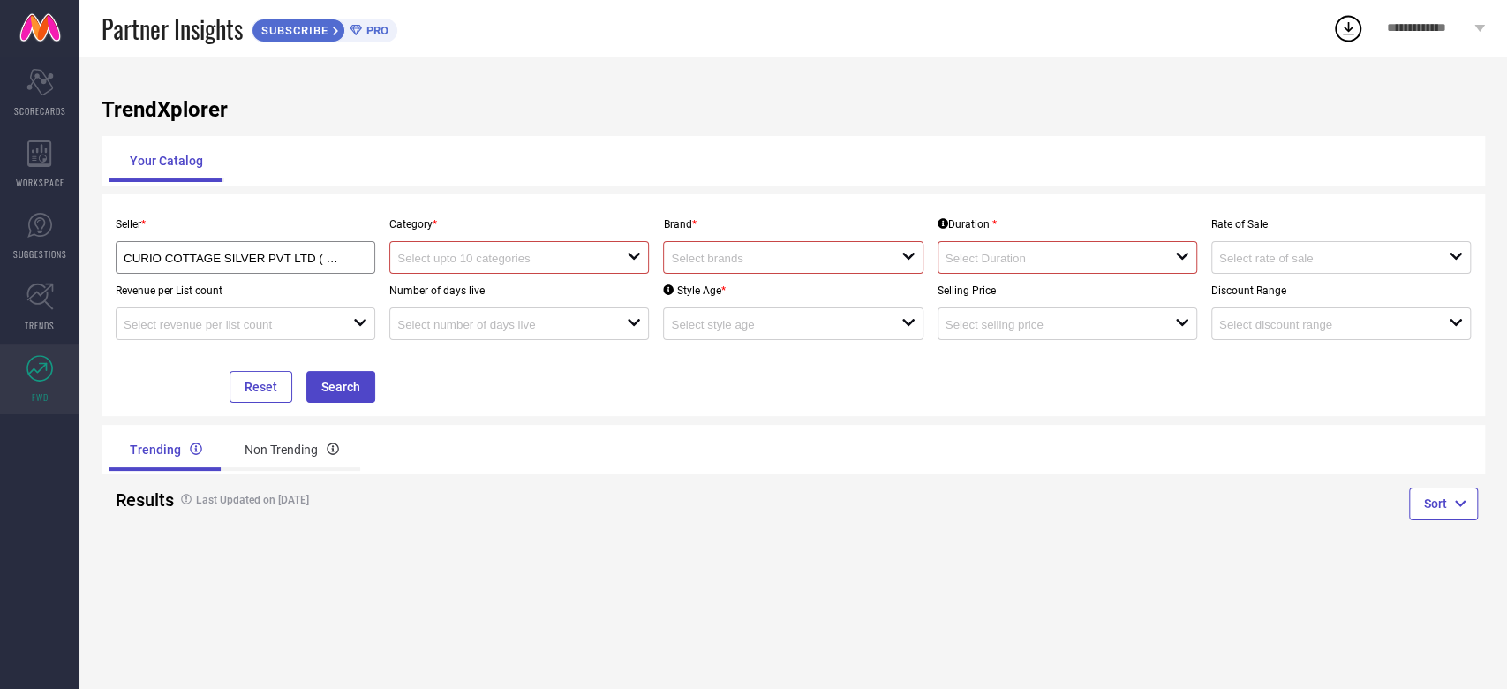
click at [733, 255] on input at bounding box center [774, 258] width 207 height 13
click at [712, 332] on li "[GEOGRAPHIC_DATA]" at bounding box center [793, 325] width 258 height 32
type input "[GEOGRAPHIC_DATA]"
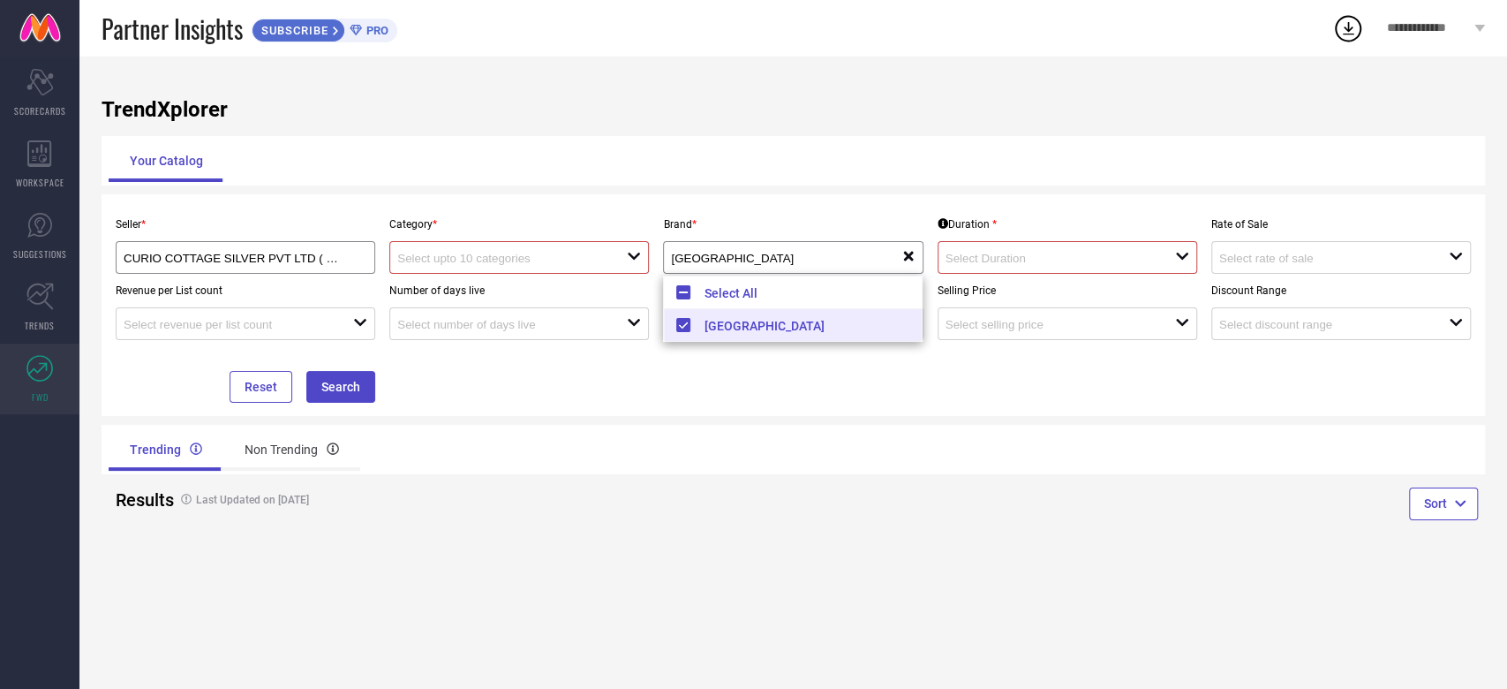
click at [1035, 260] on input at bounding box center [1048, 258] width 207 height 13
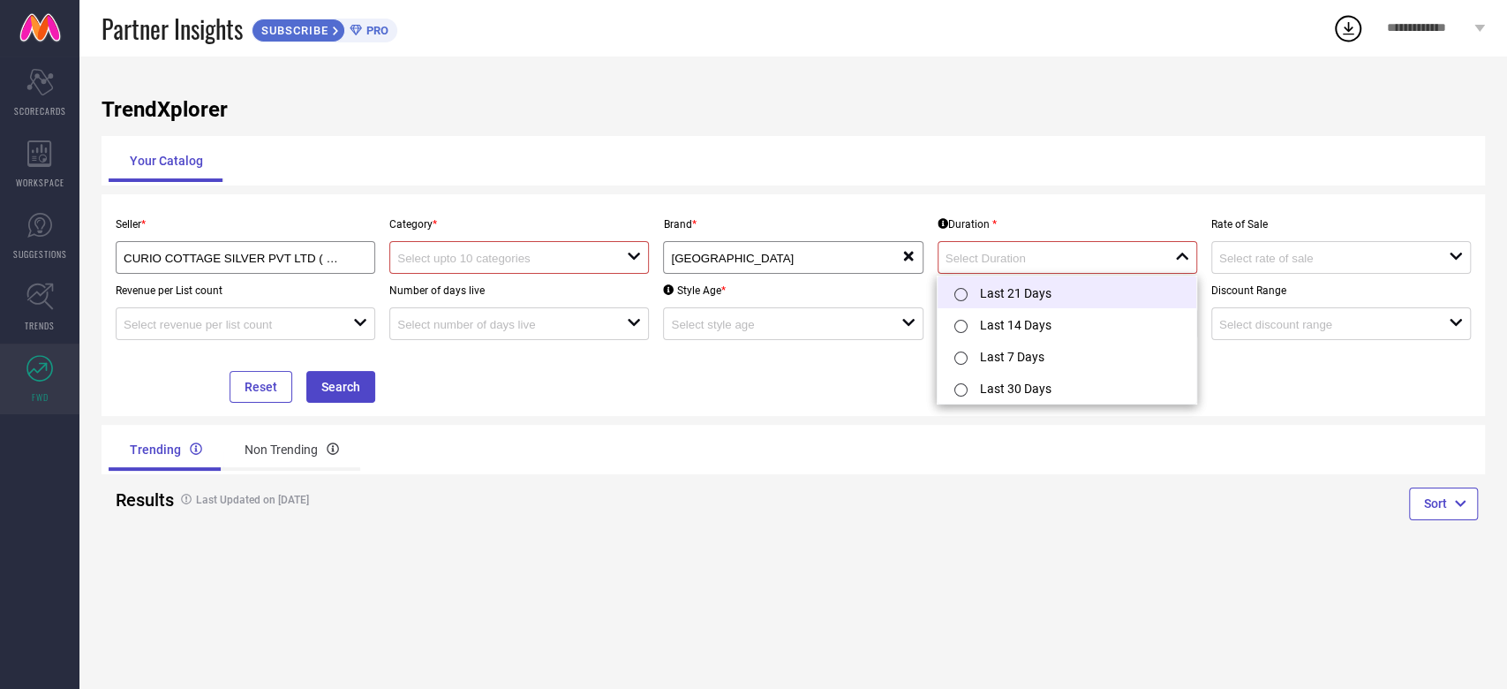
click at [1010, 300] on li "Last 21 Days" at bounding box center [1067, 292] width 258 height 32
type input "Last 21 Days"
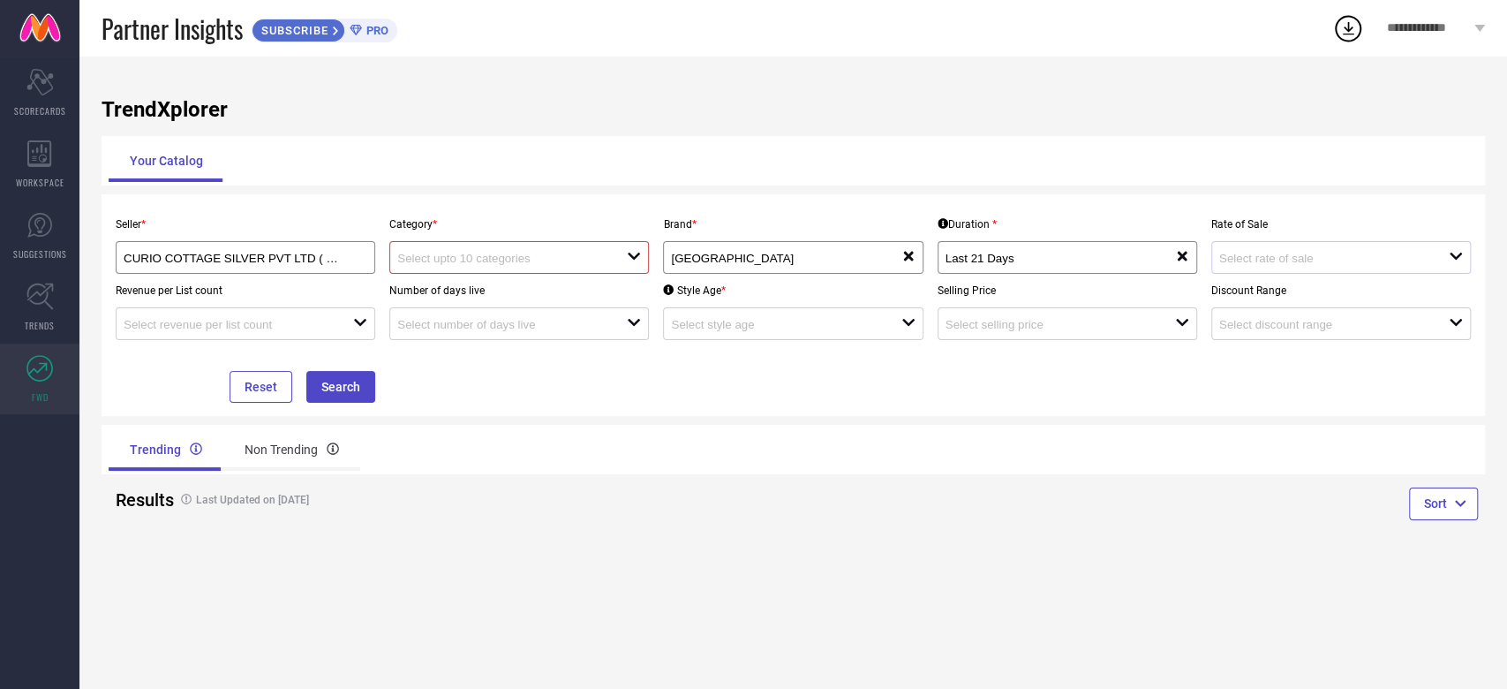
click at [1129, 266] on div at bounding box center [1334, 257] width 230 height 17
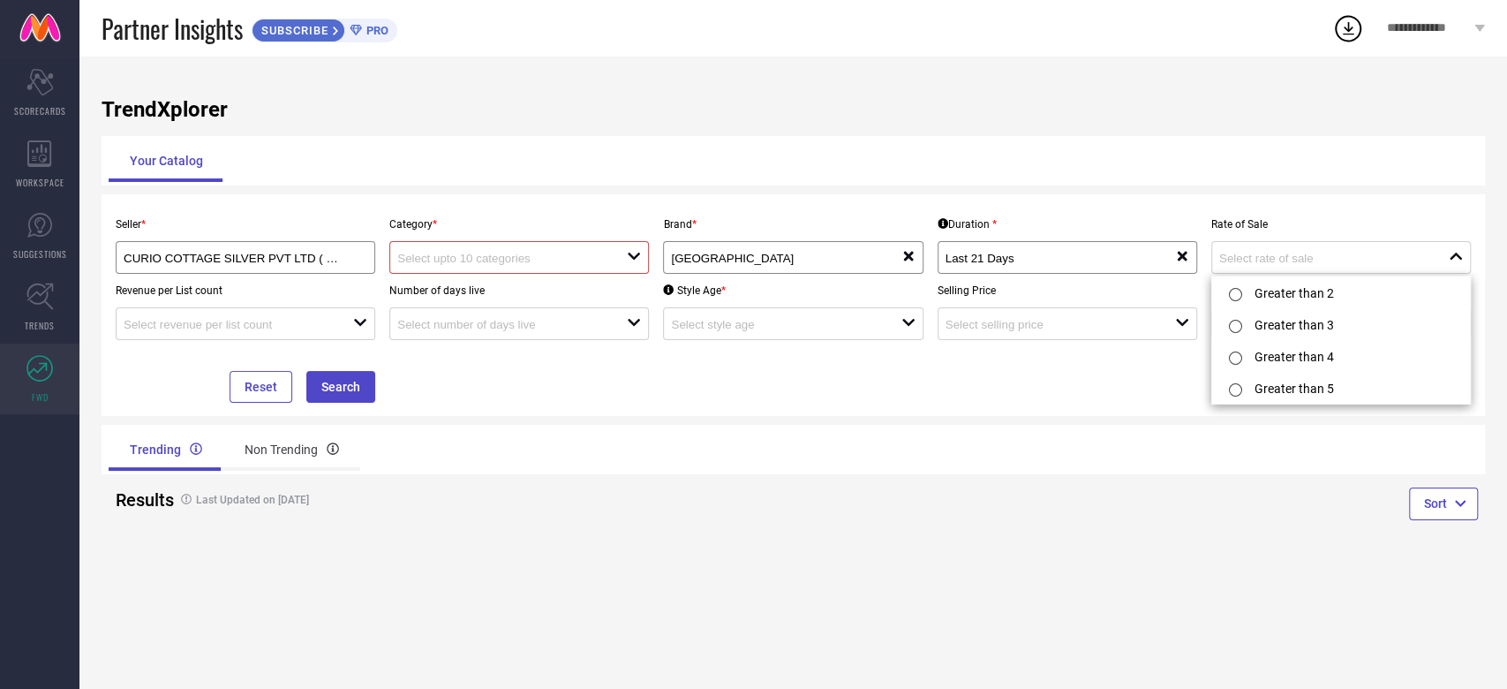
click at [636, 461] on div "Trending Non Trending" at bounding box center [448, 449] width 678 height 42
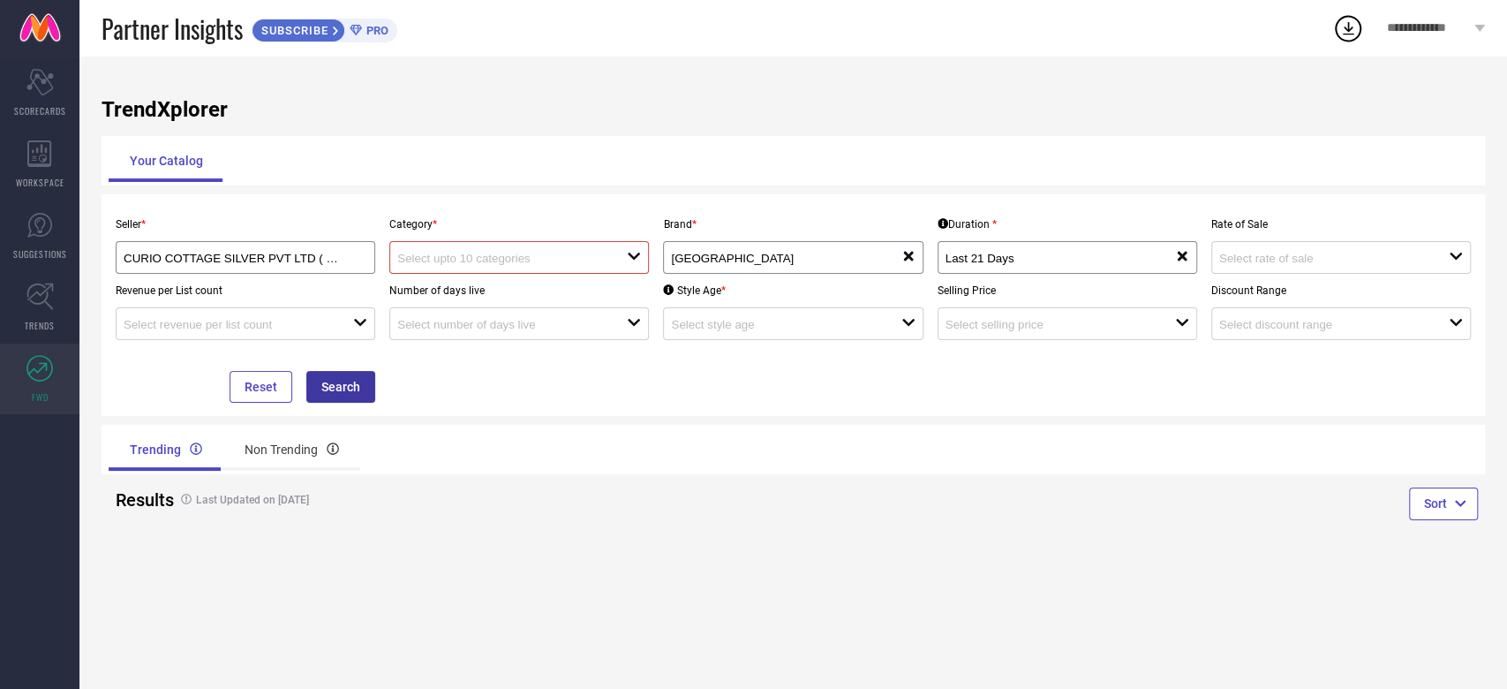
click at [360, 382] on button "Search" at bounding box center [340, 387] width 69 height 32
click at [354, 325] on icon "open" at bounding box center [360, 322] width 14 height 14
click at [576, 258] on input at bounding box center [500, 258] width 207 height 13
click at [575, 292] on div "No results found" at bounding box center [519, 290] width 260 height 30
click at [513, 407] on div "Seller * CURIO COTTAGE SILVER PVT LTD ( 16014 ) Category * close Brand * CURIO …" at bounding box center [793, 305] width 1383 height 222
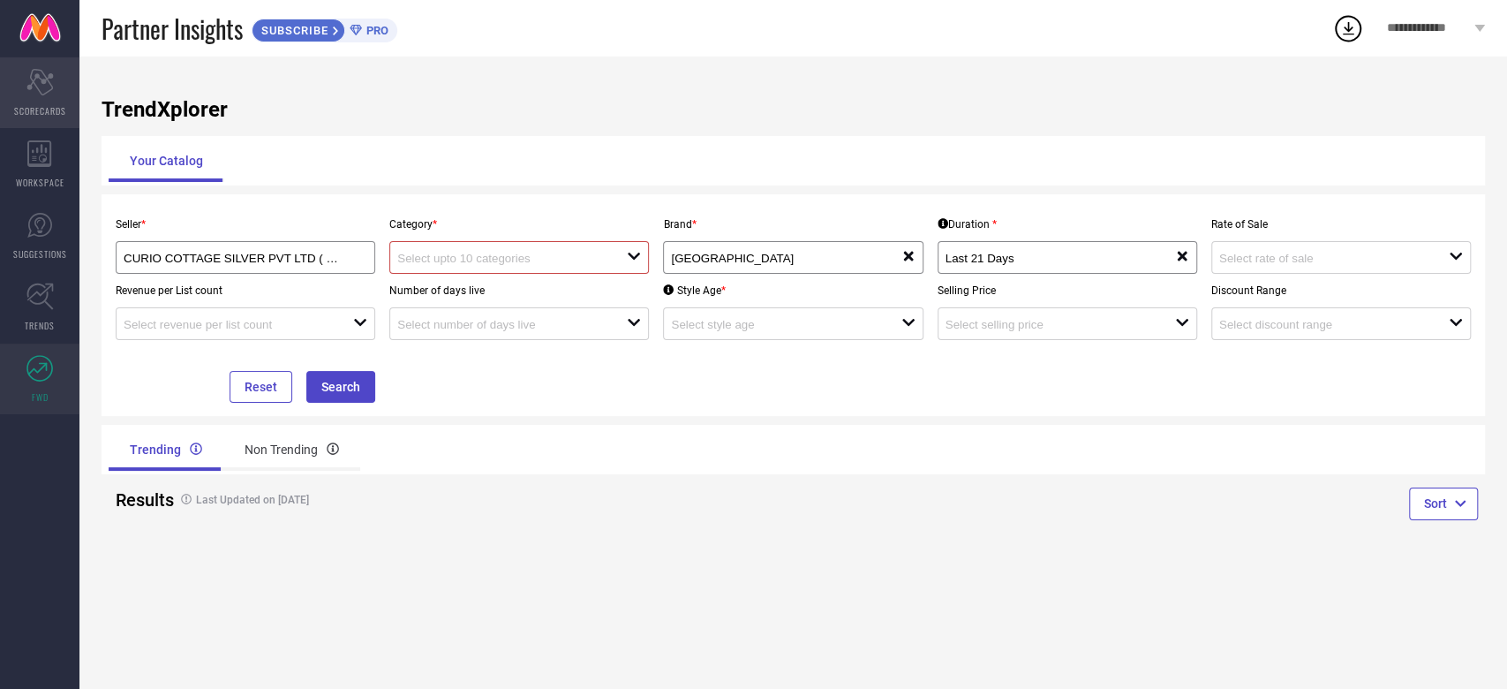
click at [42, 95] on div "Scorecard SCORECARDS" at bounding box center [39, 92] width 79 height 71
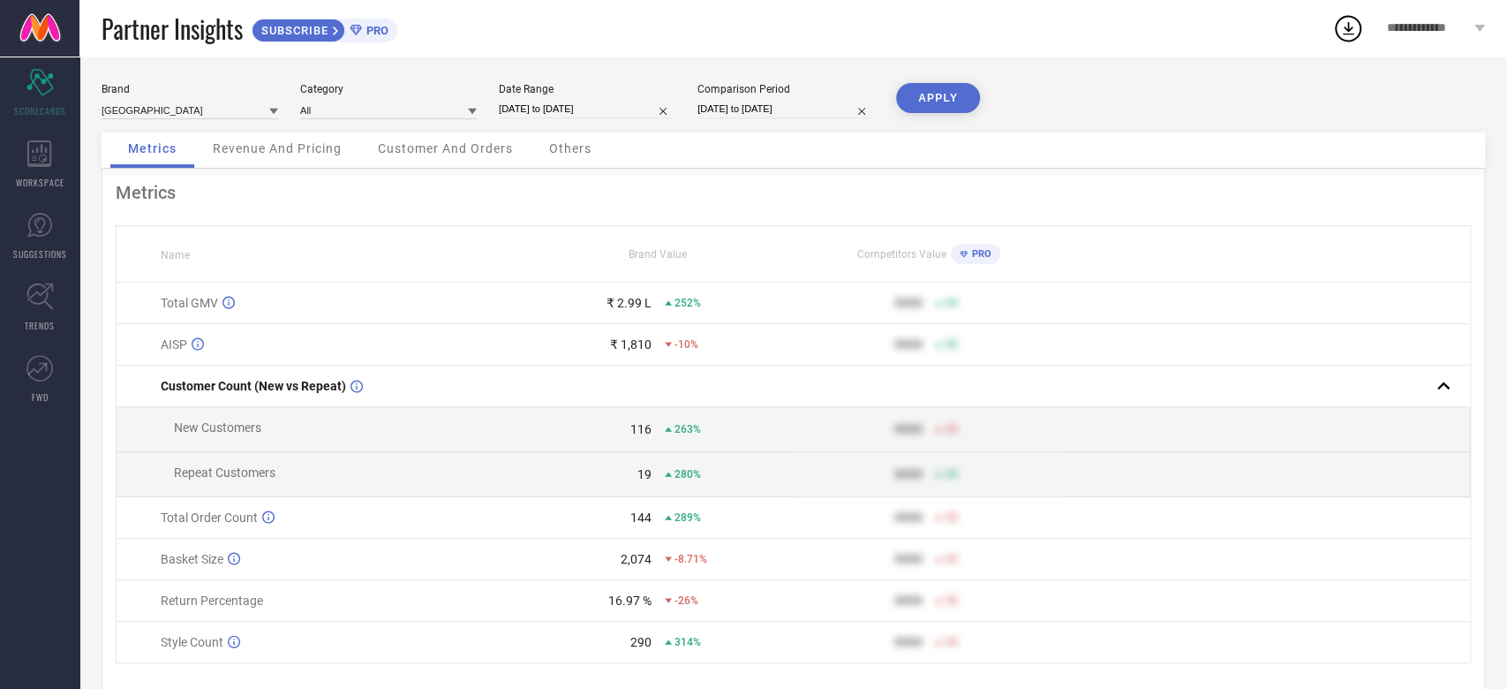
click at [277, 147] on span "Revenue And Pricing" at bounding box center [277, 148] width 129 height 14
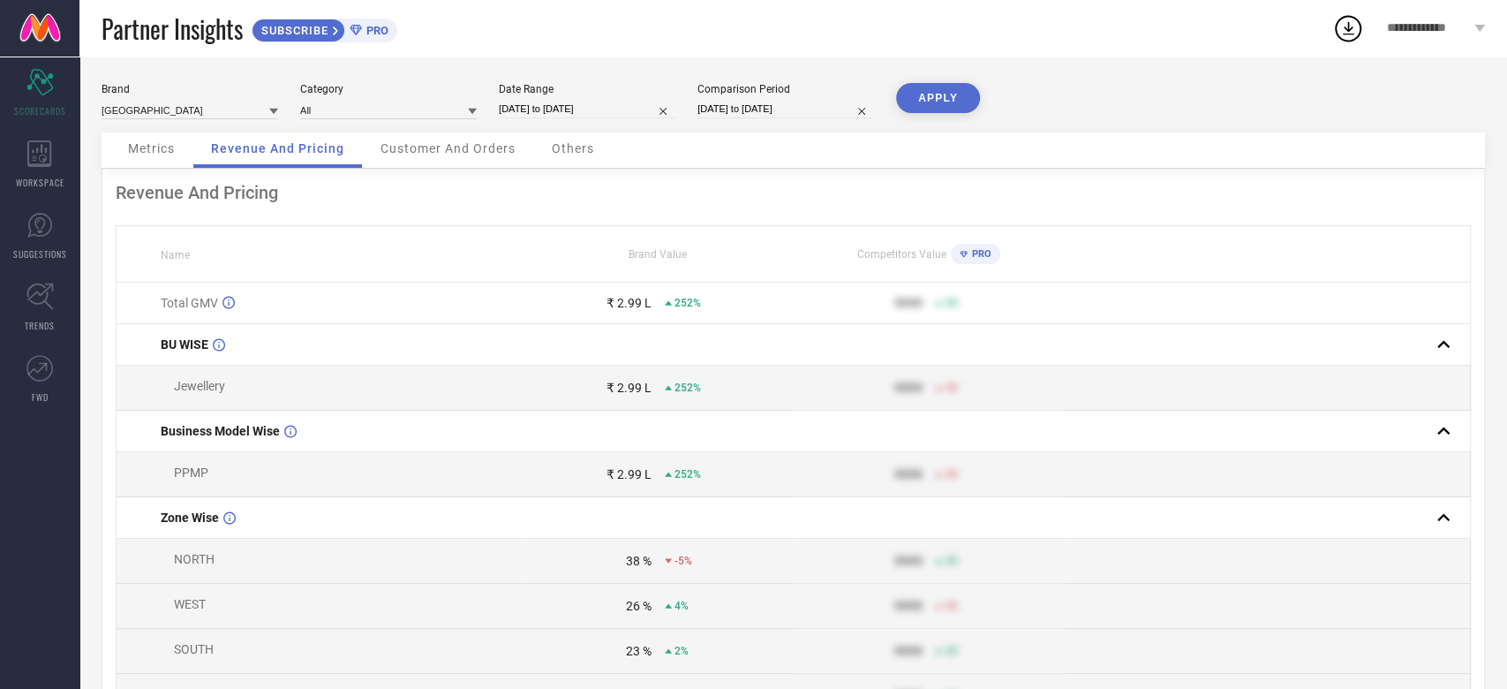
click at [459, 123] on div "Brand CURIO COTTAGE Category All Date Range [DATE] to [DATE] Comparison Period …" at bounding box center [793, 107] width 1383 height 49
click at [449, 149] on span "Customer And Orders" at bounding box center [447, 148] width 135 height 14
